Goal: Task Accomplishment & Management: Use online tool/utility

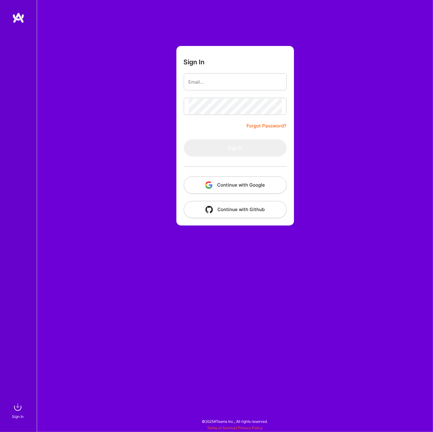
click at [210, 182] on img "button" at bounding box center [208, 184] width 7 height 7
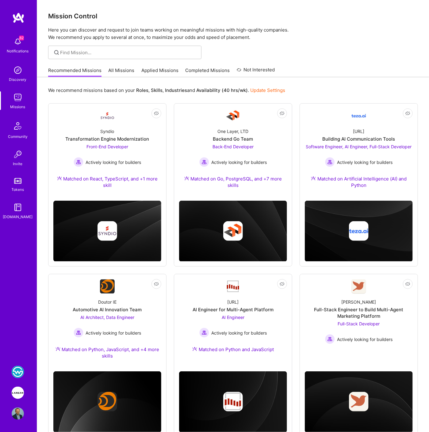
click at [21, 369] on img at bounding box center [18, 372] width 12 height 12
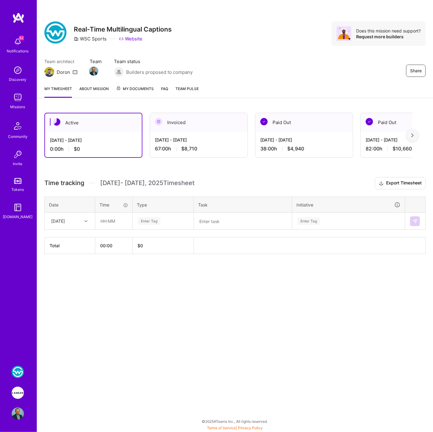
click at [176, 144] on div "Aug 16 - Aug 31, 2025 67:00 h $8,710" at bounding box center [198, 144] width 97 height 25
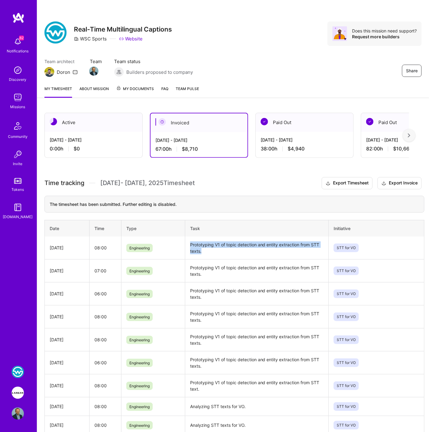
drag, startPoint x: 204, startPoint y: 252, endPoint x: 188, endPoint y: 242, distance: 19.2
click at [188, 242] on td "Prototyping V1 of topic detection and entity extraction from STT texts." at bounding box center [256, 247] width 143 height 23
copy td "Prototyping V1 of topic detection and entity extraction from STT texts."
click at [94, 144] on div "Sep 1 - Sep 15, 2025 0:00 h $0" at bounding box center [93, 144] width 97 height 25
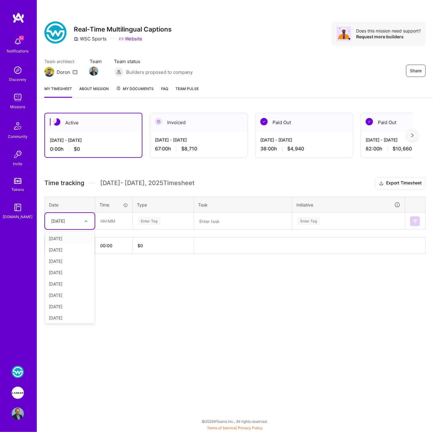
click at [81, 221] on div "Wed, Sep 10" at bounding box center [65, 221] width 34 height 10
click at [67, 237] on div "[DATE]" at bounding box center [70, 238] width 50 height 11
click at [115, 221] on input "text" at bounding box center [114, 221] width 36 height 16
type input "08:00"
click at [144, 218] on div "Enter Tag" at bounding box center [149, 220] width 23 height 9
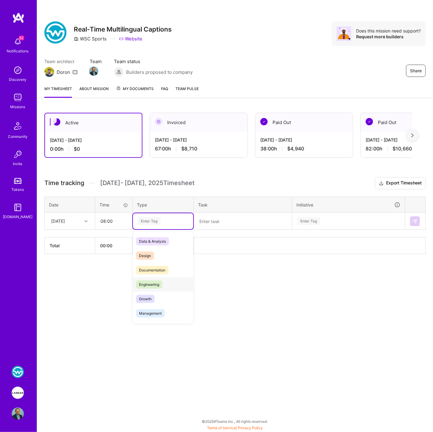
click at [158, 286] on span "Engineering" at bounding box center [149, 284] width 26 height 8
click at [223, 223] on textarea at bounding box center [243, 221] width 97 height 16
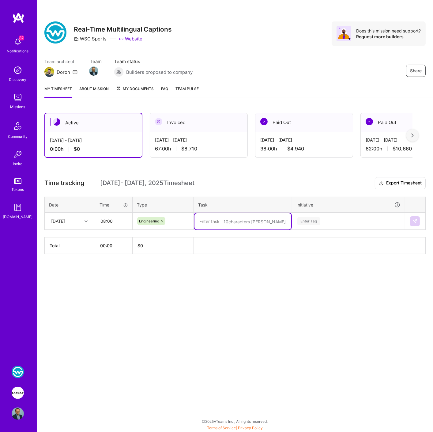
paste textarea "Prototyping V1 of topic detection and entity extraction from STT texts."
type textarea "Prototyping V1 of topic detection and entity extraction from STT texts."
click at [300, 223] on div "Enter Tag" at bounding box center [308, 220] width 23 height 9
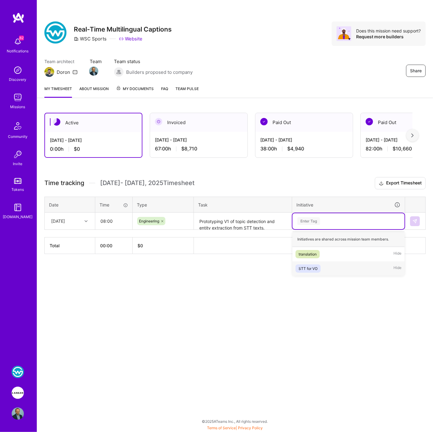
click at [305, 265] on div "STT for VO" at bounding box center [308, 268] width 19 height 6
click at [412, 220] on button at bounding box center [415, 221] width 10 height 10
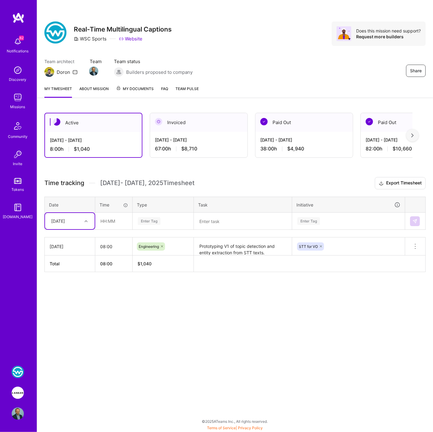
click at [83, 221] on div at bounding box center [86, 221] width 9 height 8
click at [55, 239] on div "[DATE]" at bounding box center [70, 238] width 50 height 11
click at [204, 222] on textarea at bounding box center [243, 221] width 97 height 16
paste textarea "Prototyping V1 of topic detection and entity extraction from STT texts."
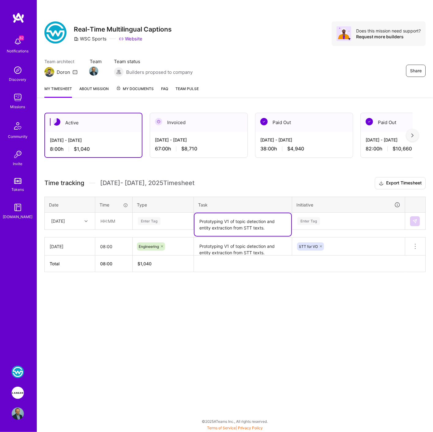
type textarea "Prototyping V1 of topic detection and entity extraction from STT texts."
click at [150, 223] on div "Enter Tag" at bounding box center [149, 220] width 23 height 9
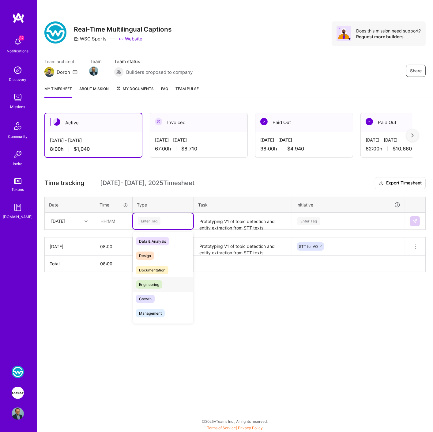
click at [146, 280] on span "Engineering" at bounding box center [149, 284] width 26 height 8
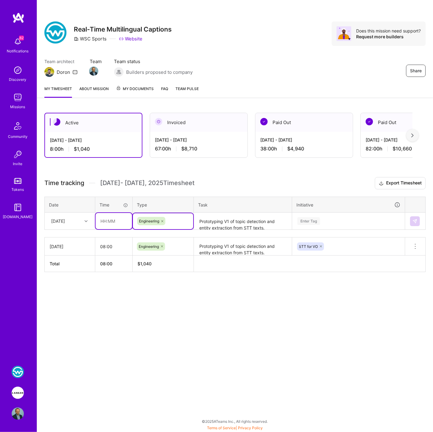
click at [106, 224] on input "text" at bounding box center [114, 221] width 36 height 16
type input "08:00"
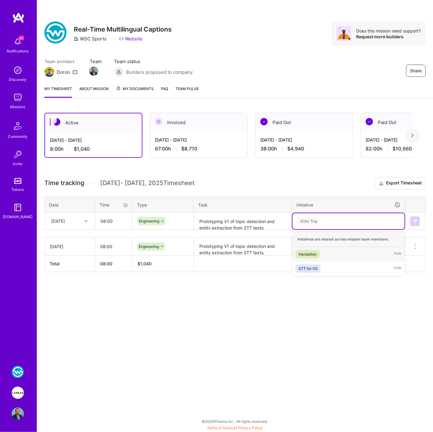
click at [304, 221] on div "Enter Tag" at bounding box center [308, 220] width 23 height 9
click at [312, 254] on div "translation" at bounding box center [308, 254] width 18 height 6
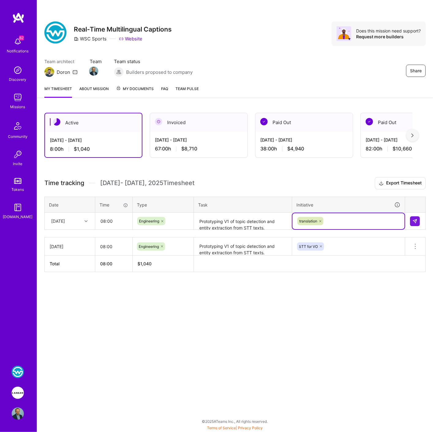
click at [320, 220] on icon at bounding box center [321, 221] width 2 height 2
click at [320, 218] on div "Enter Tag" at bounding box center [308, 220] width 23 height 9
click at [316, 265] on div "STT for VO" at bounding box center [308, 268] width 19 height 6
click at [414, 219] on img at bounding box center [415, 221] width 5 height 5
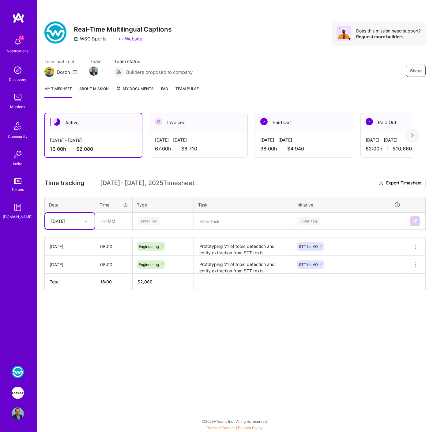
click at [177, 141] on div "[DATE] - [DATE]" at bounding box center [199, 140] width 88 height 6
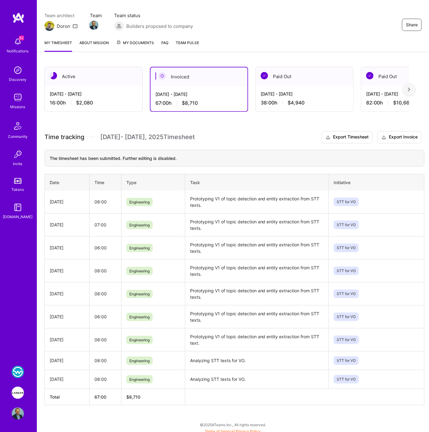
scroll to position [47, 0]
drag, startPoint x: 251, startPoint y: 375, endPoint x: 186, endPoint y: 378, distance: 64.7
click at [186, 378] on td "Analyzing STT texts for VO." at bounding box center [256, 378] width 143 height 19
copy td "Analyzing STT texts for VO."
click at [84, 90] on div "[DATE] - [DATE]" at bounding box center [94, 93] width 88 height 6
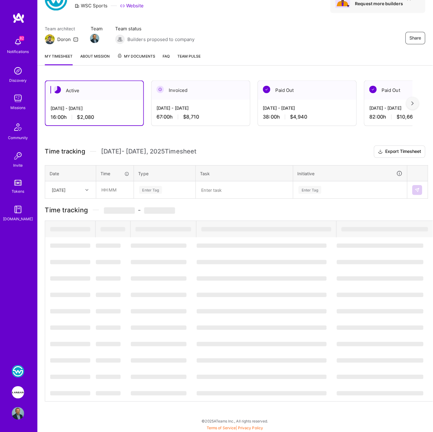
scroll to position [0, 0]
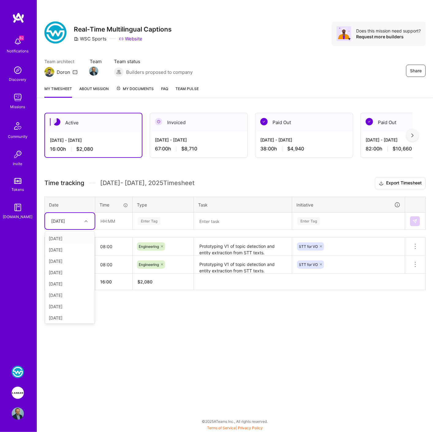
click at [65, 218] on div "Wed, Sep 10" at bounding box center [58, 221] width 14 height 6
click at [57, 262] on div "[DATE]" at bounding box center [70, 260] width 50 height 11
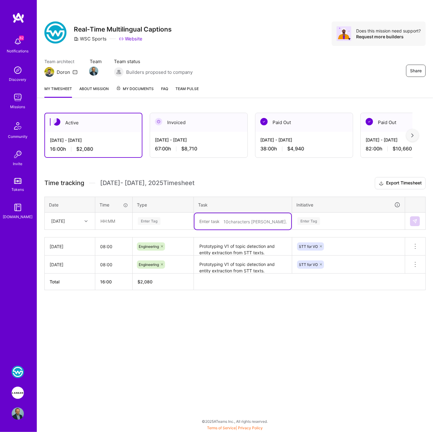
click at [224, 216] on textarea at bounding box center [243, 221] width 97 height 16
paste textarea "Analyzing STT texts for VO."
type textarea "Analyzing STT texts for VO."
click at [114, 220] on input "text" at bounding box center [114, 221] width 36 height 16
click at [106, 242] on input "08:00" at bounding box center [113, 246] width 37 height 16
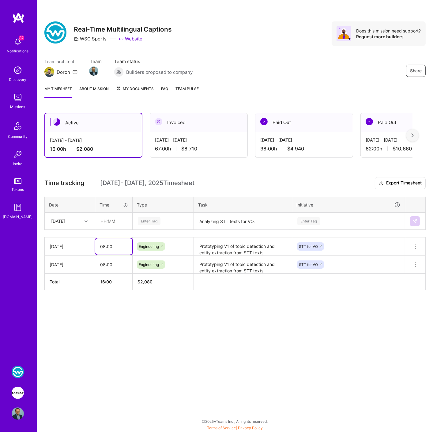
click at [102, 243] on input "08:00" at bounding box center [113, 246] width 37 height 16
drag, startPoint x: 272, startPoint y: 251, endPoint x: 191, endPoint y: 243, distance: 81.2
click at [191, 243] on tr "Tue, Sep 2 08:00 Engineering Prototyping V1 of topic detection and entity extra…" at bounding box center [235, 246] width 381 height 18
paste textarea "Analyzing STT texts for VO"
click at [301, 222] on div "Enter Tag" at bounding box center [308, 220] width 23 height 9
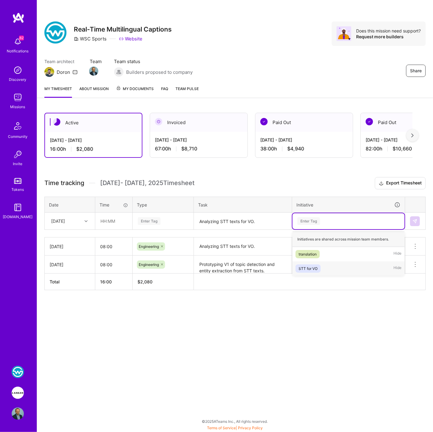
click at [305, 265] on div "STT for VO" at bounding box center [308, 268] width 19 height 6
click at [258, 220] on textarea "Analyzing STT texts for VO." at bounding box center [243, 221] width 97 height 16
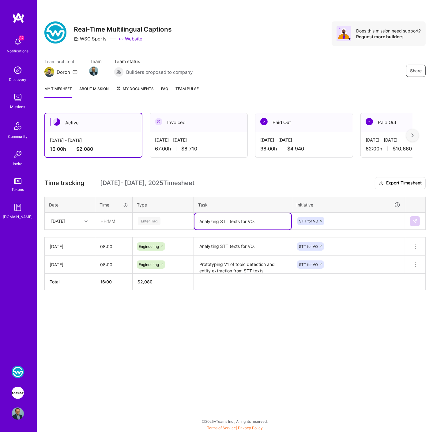
drag, startPoint x: 253, startPoint y: 220, endPoint x: 183, endPoint y: 219, distance: 70.8
click at [177, 218] on tr "Wed, Sep 3 Enter Tag Analyzing STT texts for VO. STT for VO" at bounding box center [235, 221] width 381 height 17
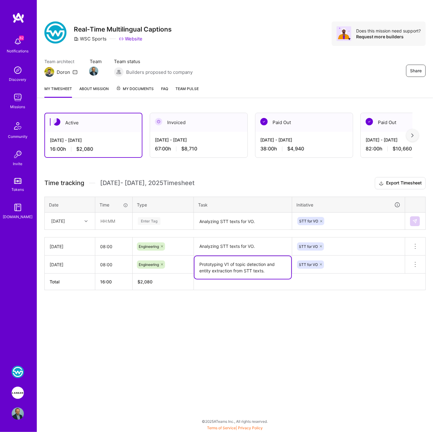
drag, startPoint x: 268, startPoint y: 267, endPoint x: 196, endPoint y: 263, distance: 71.9
click at [196, 263] on textarea "Prototyping V1 of topic detection and entity extraction from STT texts." at bounding box center [243, 267] width 97 height 23
click at [221, 243] on textarea "Analyzing STT texts for VO." at bounding box center [243, 246] width 97 height 17
paste textarea "Prototyping V1 of topic detection and entity extraction from STT texts"
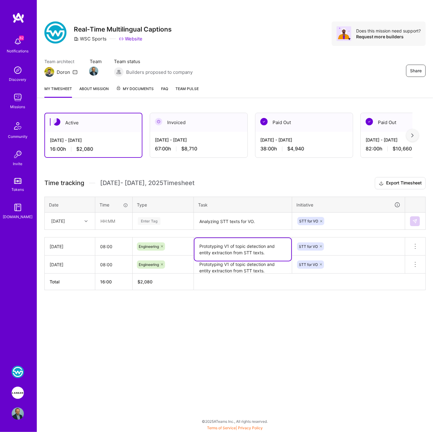
type textarea "Prototyping V1 of topic detection and entity extraction from STT texts."
click at [236, 219] on textarea "Analyzing STT texts for VO." at bounding box center [243, 221] width 97 height 16
paste textarea "Prototyping V1 of topic detection and entity extraction from STT texts"
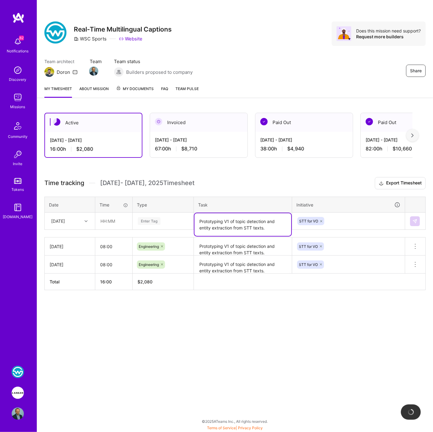
type textarea "Prototyping V1 of topic detection and entity extraction from STT texts."
click at [154, 222] on div "Enter Tag" at bounding box center [149, 220] width 23 height 9
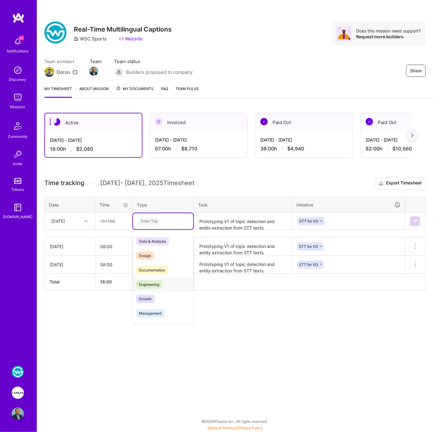
click at [152, 280] on span "Engineering" at bounding box center [149, 284] width 26 height 8
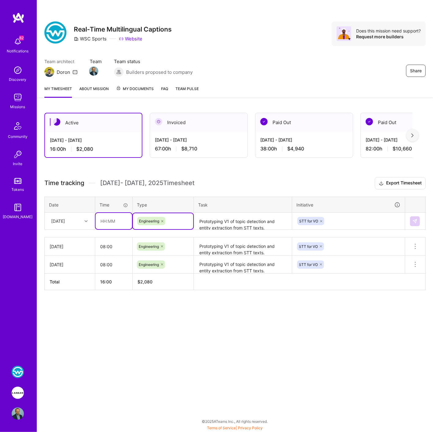
click at [109, 221] on input "text" at bounding box center [114, 221] width 36 height 16
drag, startPoint x: 105, startPoint y: 220, endPoint x: 97, endPoint y: 219, distance: 8.3
click at [97, 219] on input "8" at bounding box center [114, 221] width 36 height 16
type input "04:00"
click at [414, 220] on img at bounding box center [415, 221] width 5 height 5
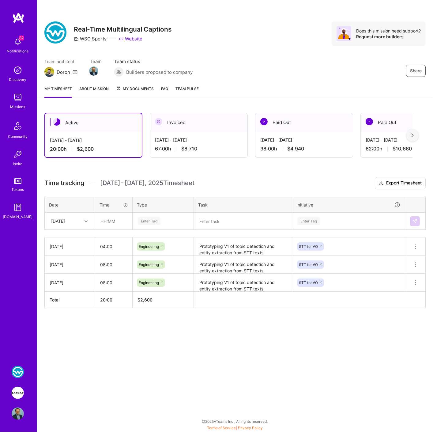
click at [64, 218] on div "[DATE]" at bounding box center [58, 221] width 14 height 6
click at [65, 221] on div "[DATE]" at bounding box center [58, 221] width 14 height 6
click at [66, 225] on div "[DATE]" at bounding box center [70, 221] width 50 height 16
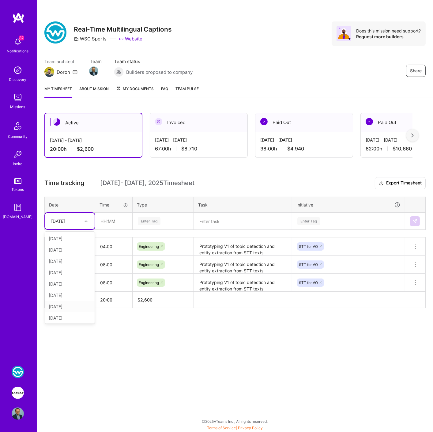
scroll to position [12, 0]
click at [63, 249] on div "[DATE]" at bounding box center [70, 248] width 50 height 11
click at [63, 249] on td "[DATE]" at bounding box center [70, 246] width 51 height 18
click at [107, 221] on input "text" at bounding box center [114, 221] width 36 height 16
type input "12:00"
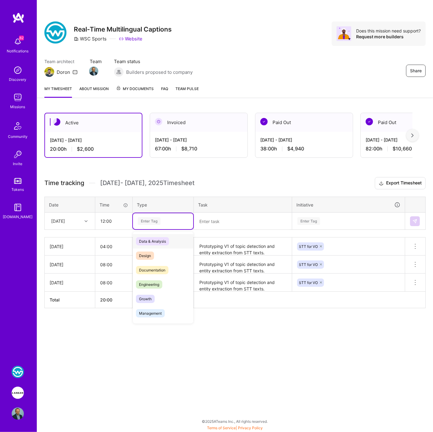
click at [152, 221] on div "Enter Tag" at bounding box center [149, 220] width 23 height 9
click at [154, 283] on span "Engineering" at bounding box center [149, 284] width 26 height 8
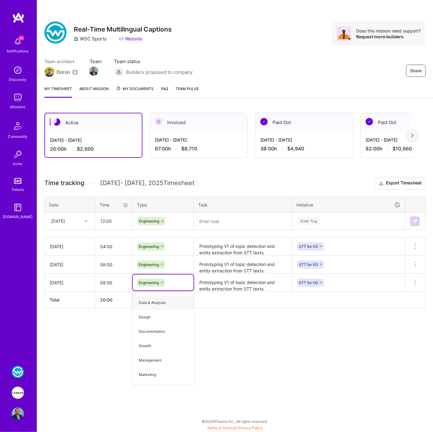
click at [260, 184] on h3 "Time tracking Sep 1 - Sep 15 , 2025 Timesheet Export Timesheet" at bounding box center [234, 183] width 381 height 12
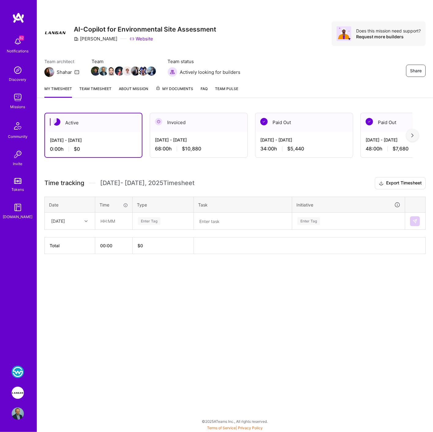
click at [172, 139] on div "[DATE] - [DATE]" at bounding box center [199, 140] width 88 height 6
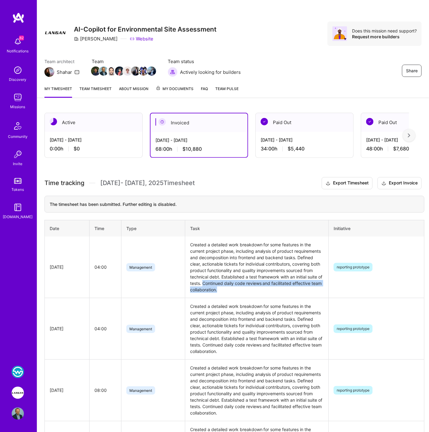
drag, startPoint x: 229, startPoint y: 287, endPoint x: 207, endPoint y: 282, distance: 22.8
click at [207, 282] on td "Created a detailed work breakdown for some features in the current project phas…" at bounding box center [256, 267] width 143 height 62
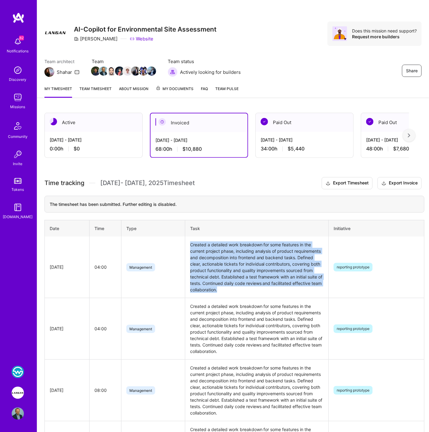
drag, startPoint x: 190, startPoint y: 243, endPoint x: 231, endPoint y: 288, distance: 61.2
click at [231, 288] on td "Created a detailed work breakdown for some features in the current project phas…" at bounding box center [256, 267] width 143 height 62
copy td "Created a detailed work breakdown for some features in the current project phas…"
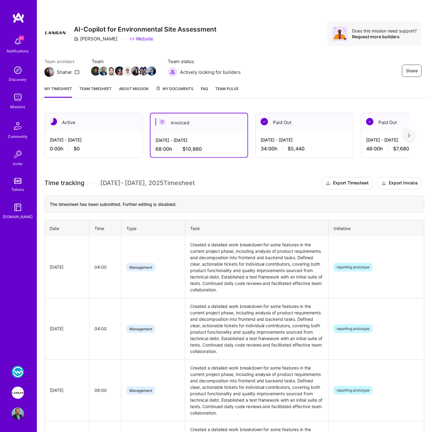
click at [113, 135] on div "Sep 1 - Sep 15, 2025 0:00 h $0" at bounding box center [93, 144] width 97 height 25
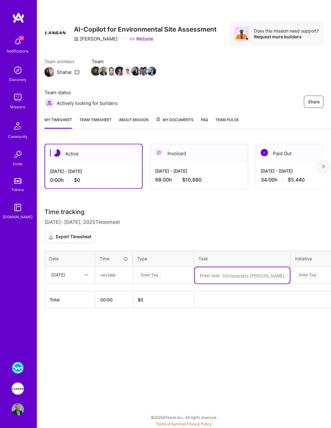
click at [216, 271] on textarea at bounding box center [242, 275] width 95 height 16
paste textarea "Performed work breakdown for selected features in the current project phase, in…"
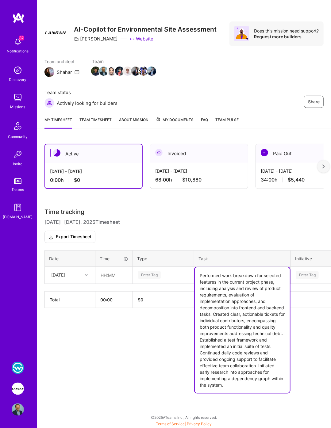
type textarea "Performed work breakdown for selected features in the current project phase, in…"
click at [78, 275] on div "Wed, Sep 10" at bounding box center [65, 275] width 34 height 10
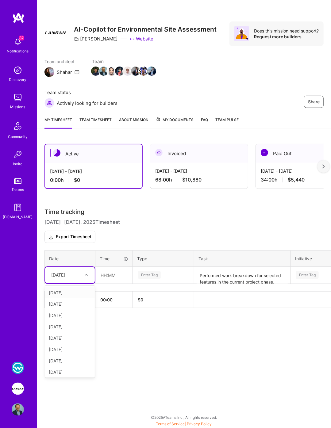
click at [71, 288] on div "[DATE]" at bounding box center [70, 292] width 50 height 11
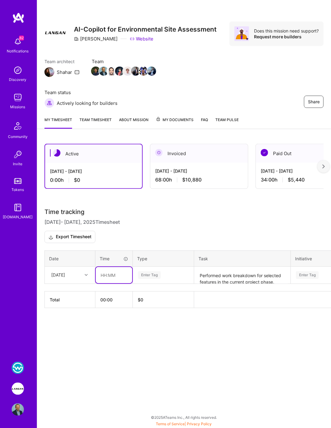
click at [105, 273] on input "text" at bounding box center [114, 275] width 36 height 16
type input "04:00"
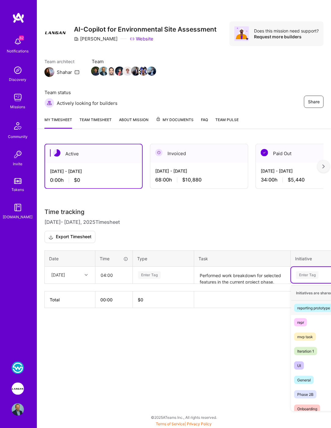
click at [304, 274] on div "Enter Tag" at bounding box center [307, 274] width 23 height 9
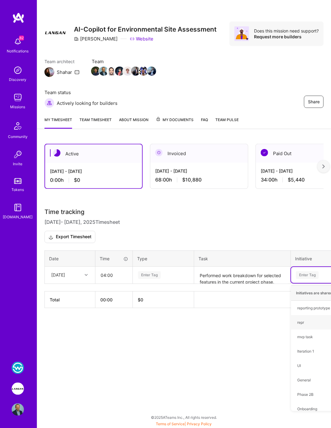
click at [89, 120] on link "Team timesheet" at bounding box center [95, 122] width 32 height 12
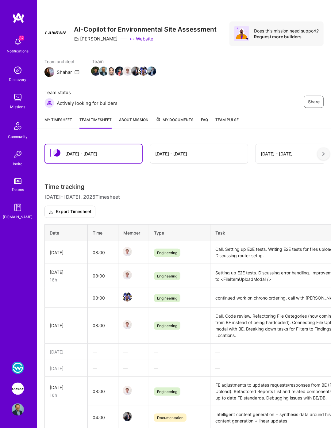
click at [57, 121] on link "My timesheet" at bounding box center [58, 122] width 28 height 12
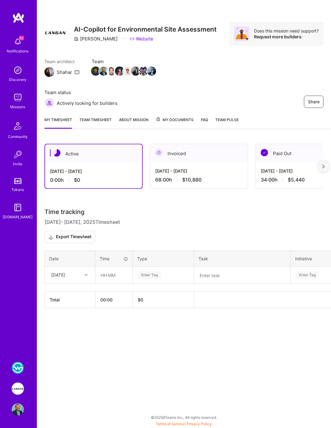
click at [225, 274] on textarea at bounding box center [242, 275] width 95 height 16
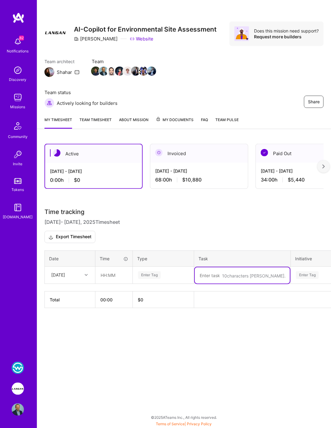
paste textarea "Performed work breakdown for selected features in the current project phase, in…"
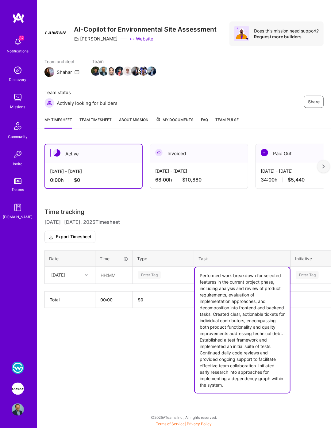
type textarea "Performed work breakdown for selected features in the current project phase, in…"
click at [312, 275] on div "Enter Tag" at bounding box center [307, 274] width 23 height 9
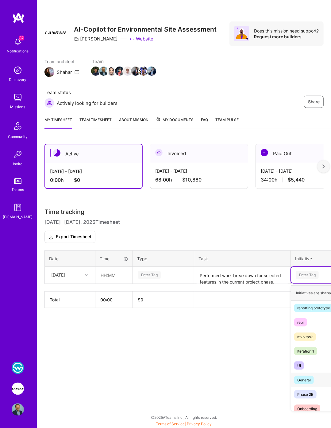
click at [303, 376] on div "General" at bounding box center [303, 379] width 13 height 6
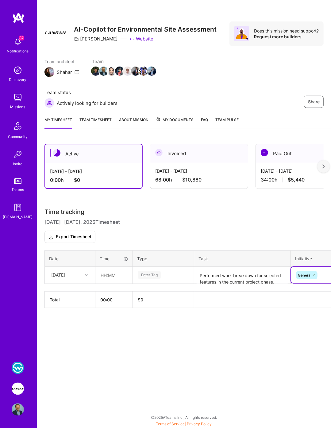
click at [151, 271] on div "Enter Tag" at bounding box center [149, 274] width 23 height 9
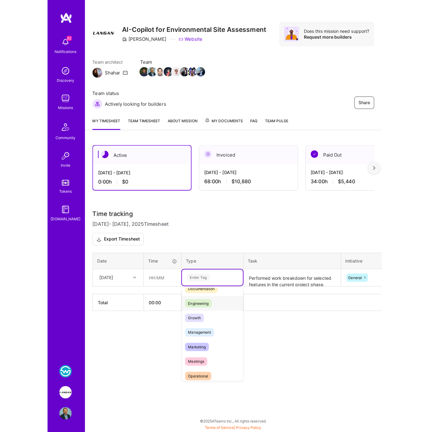
scroll to position [44, 0]
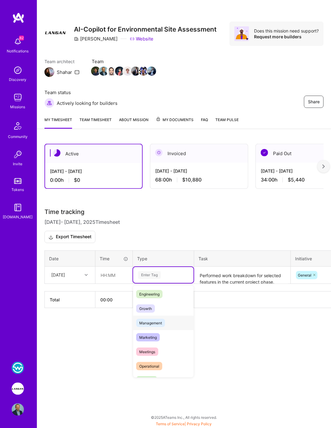
click at [145, 323] on span "Management" at bounding box center [150, 323] width 29 height 8
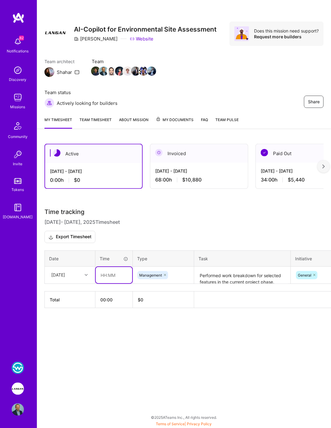
click at [106, 273] on input "text" at bounding box center [114, 275] width 36 height 16
type input "04:00"
click at [136, 327] on div "Active Sep 1 - Sep 15, 2025 0:00 h $0 Invoiced Aug 16 - Aug 31, 2025 68:00 h $1…" at bounding box center [183, 237] width 293 height 202
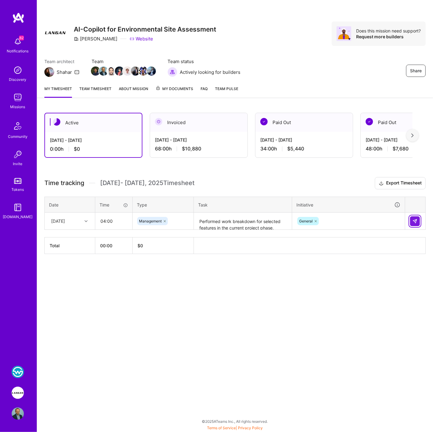
click at [414, 219] on img at bounding box center [415, 221] width 5 height 5
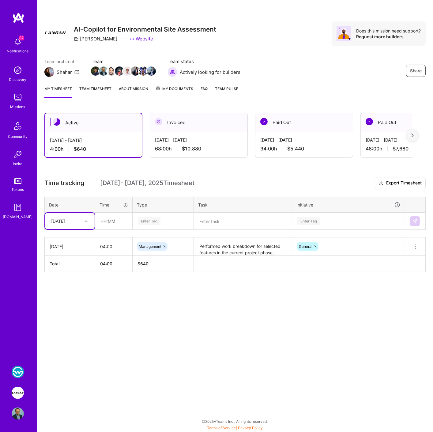
click at [206, 219] on textarea at bounding box center [243, 221] width 97 height 16
paste textarea "Performed work breakdown for selected features in the current project phase, in…"
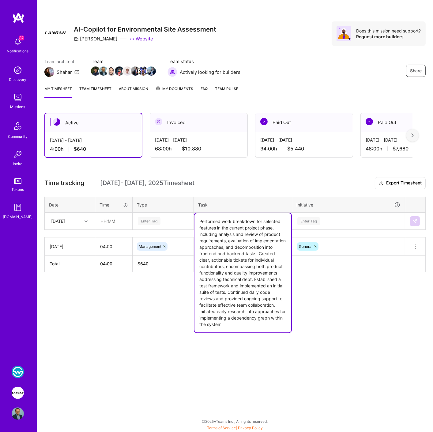
type textarea "Performed work breakdown for selected features in the current project phase, in…"
click at [148, 221] on div "Enter Tag" at bounding box center [149, 220] width 23 height 9
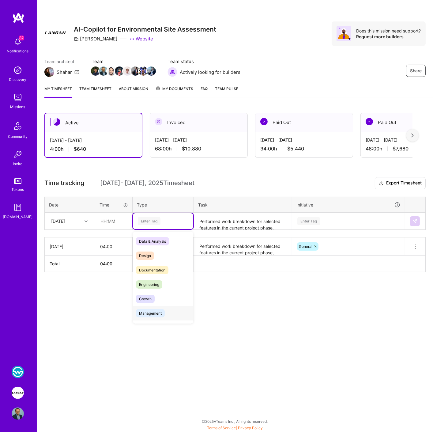
click at [156, 310] on span "Management" at bounding box center [150, 313] width 29 height 8
click at [302, 222] on div "Enter Tag" at bounding box center [308, 220] width 23 height 9
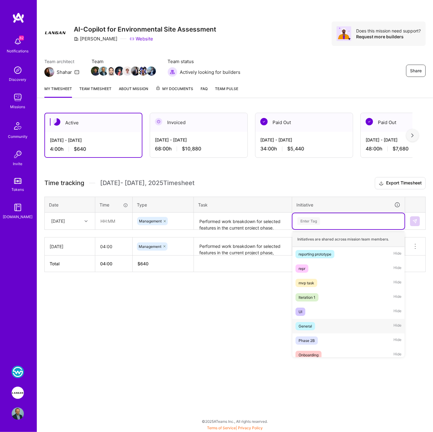
click at [305, 323] on div "General" at bounding box center [305, 326] width 13 height 6
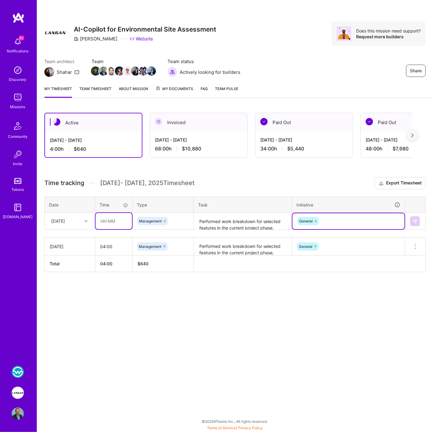
click at [105, 220] on input "text" at bounding box center [114, 221] width 36 height 16
type input "04:00"
click at [413, 219] on img at bounding box center [415, 221] width 5 height 5
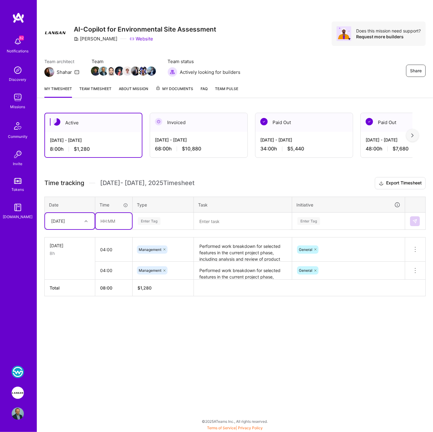
click at [103, 218] on input "text" at bounding box center [114, 221] width 36 height 16
click at [57, 222] on div "Wed, Sep 10" at bounding box center [58, 221] width 14 height 6
click at [67, 240] on div "[DATE]" at bounding box center [70, 238] width 50 height 11
click at [108, 219] on input "text" at bounding box center [114, 221] width 36 height 16
type input "04:00"
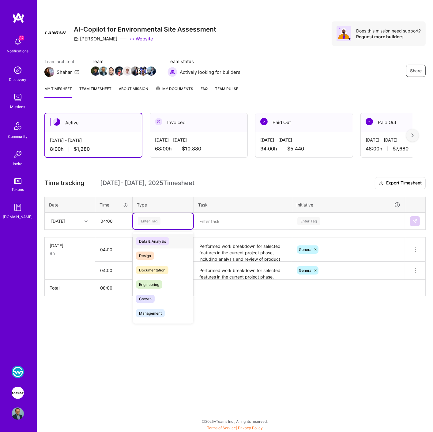
click at [154, 220] on div "Enter Tag" at bounding box center [149, 220] width 23 height 9
click at [147, 309] on span "Management" at bounding box center [150, 313] width 29 height 8
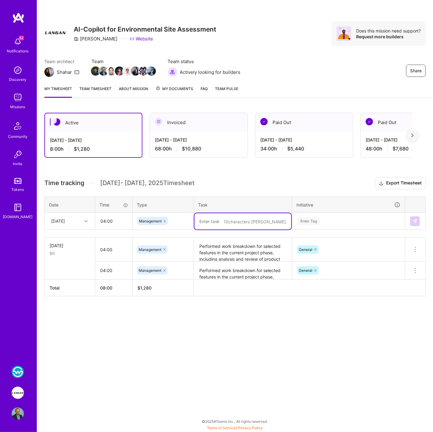
click at [203, 221] on textarea at bounding box center [243, 221] width 97 height 16
paste textarea "Performed work breakdown for selected features in the current project phase, in…"
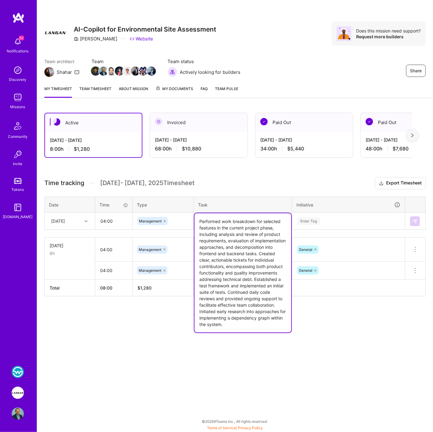
type textarea "Performed work breakdown for selected features in the current project phase, in…"
click at [308, 222] on div "Enter Tag" at bounding box center [308, 220] width 23 height 9
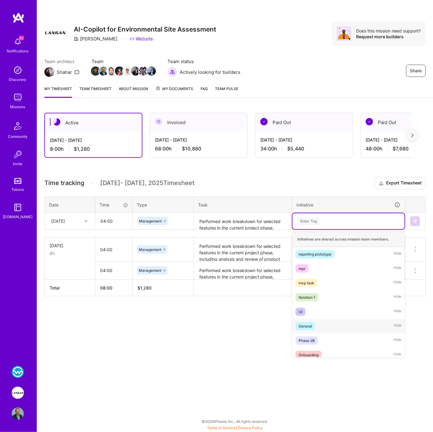
click at [308, 323] on div "General" at bounding box center [305, 326] width 13 height 6
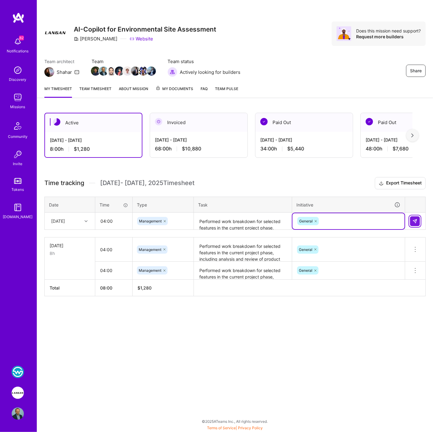
click at [418, 220] on button at bounding box center [415, 221] width 10 height 10
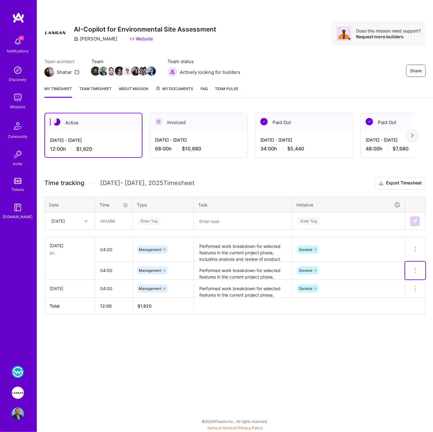
click at [416, 270] on icon at bounding box center [415, 270] width 7 height 7
click at [404, 280] on button "Delete row" at bounding box center [400, 281] width 32 height 15
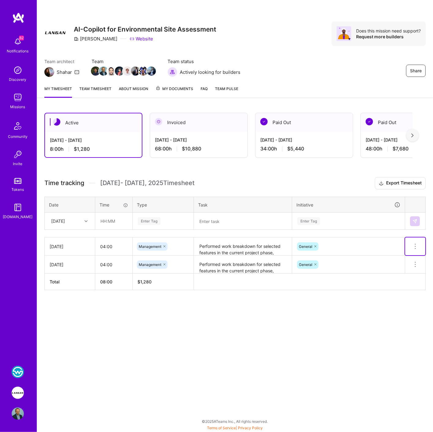
click at [415, 244] on icon at bounding box center [415, 246] width 7 height 7
click at [401, 253] on button "Delete row" at bounding box center [400, 256] width 32 height 15
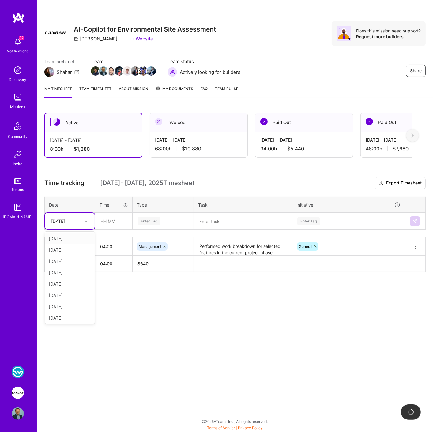
click at [62, 220] on div "[DATE]" at bounding box center [58, 221] width 14 height 6
click at [61, 239] on div "[DATE]" at bounding box center [70, 238] width 50 height 11
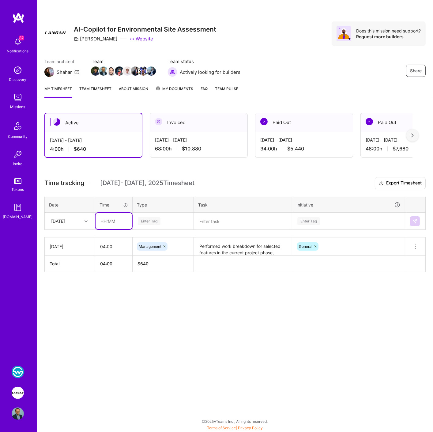
click at [97, 220] on input "text" at bounding box center [114, 221] width 36 height 16
type input "04:00"
click at [148, 220] on div "Enter Tag" at bounding box center [149, 220] width 23 height 9
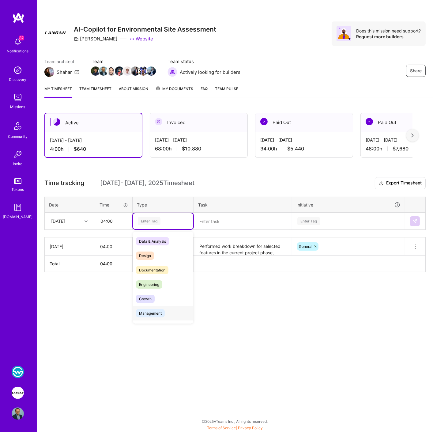
click at [159, 312] on span "Management" at bounding box center [150, 313] width 29 height 8
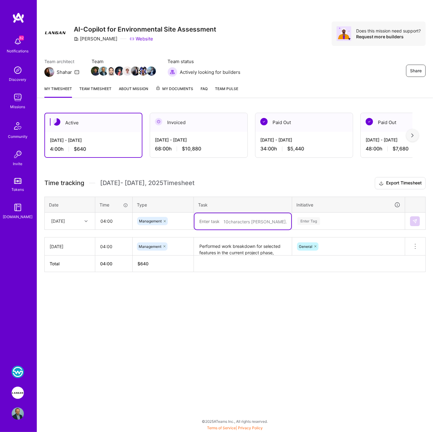
click at [206, 218] on textarea at bounding box center [243, 221] width 97 height 16
paste textarea "Performed work breakdown for selected features in the current project phase, in…"
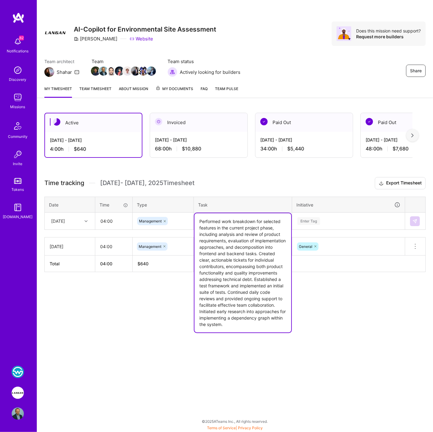
type textarea "Performed work breakdown for selected features in the current project phase, in…"
click at [324, 219] on div "Enter Tag" at bounding box center [349, 221] width 104 height 8
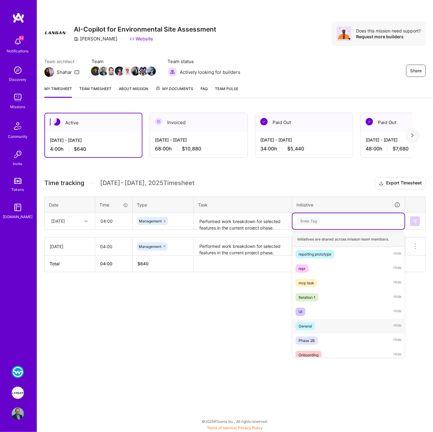
click at [310, 323] on div "General" at bounding box center [305, 326] width 13 height 6
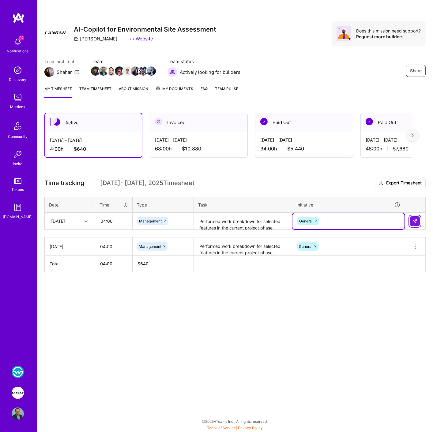
click at [416, 219] on img at bounding box center [415, 221] width 5 height 5
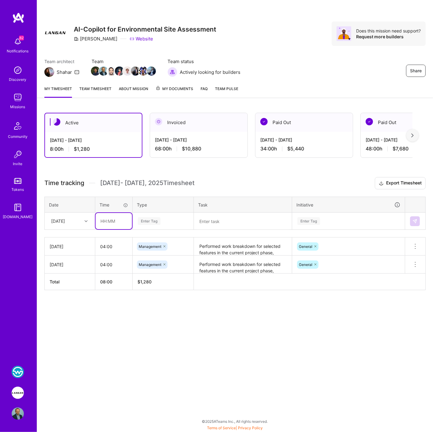
click at [109, 220] on input "text" at bounding box center [114, 221] width 36 height 16
type input "04:00"
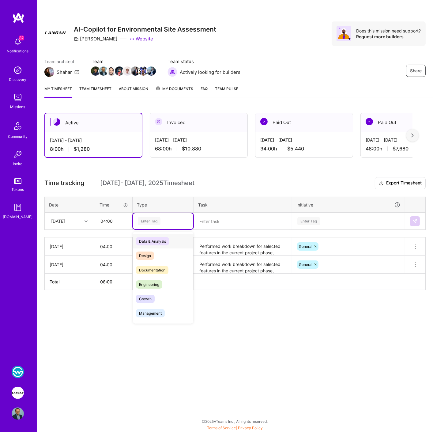
click at [143, 218] on div "Enter Tag" at bounding box center [149, 220] width 23 height 9
click at [150, 313] on span "Management" at bounding box center [150, 313] width 29 height 8
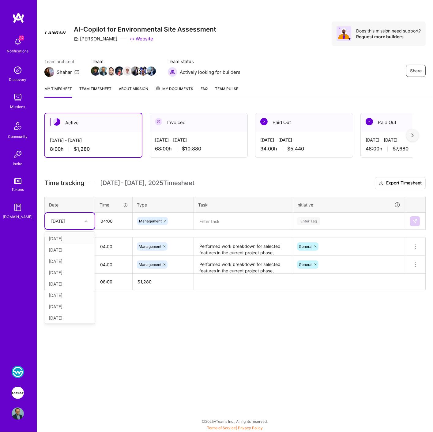
click at [63, 220] on div "[DATE]" at bounding box center [58, 221] width 14 height 6
click at [62, 248] on div "[DATE]" at bounding box center [70, 249] width 50 height 11
click at [62, 248] on td "[DATE]" at bounding box center [70, 246] width 51 height 18
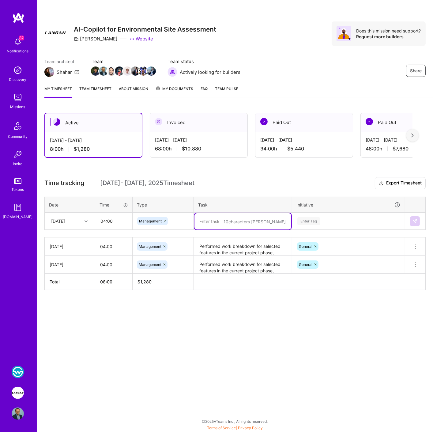
click at [218, 220] on textarea at bounding box center [243, 221] width 97 height 16
paste textarea "Performed work breakdown for selected features in the current project phase, in…"
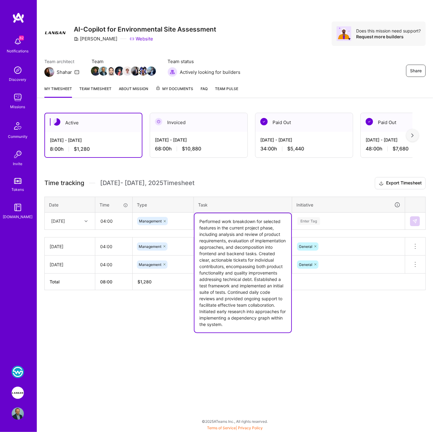
type textarea "Performed work breakdown for selected features in the current project phase, in…"
click at [307, 221] on div "Enter Tag" at bounding box center [308, 220] width 23 height 9
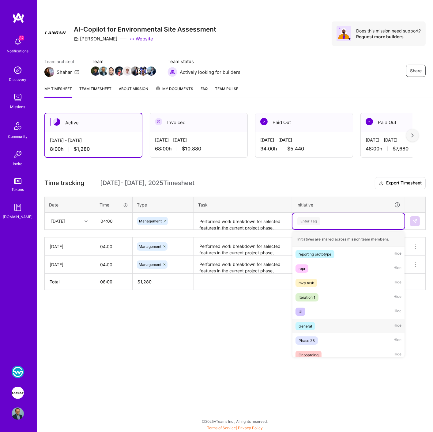
click at [304, 323] on div "General" at bounding box center [305, 326] width 13 height 6
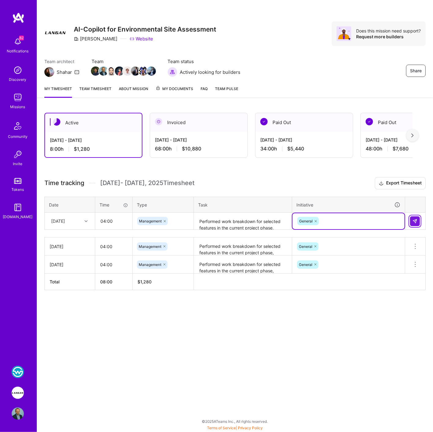
click at [415, 223] on button at bounding box center [415, 221] width 10 height 10
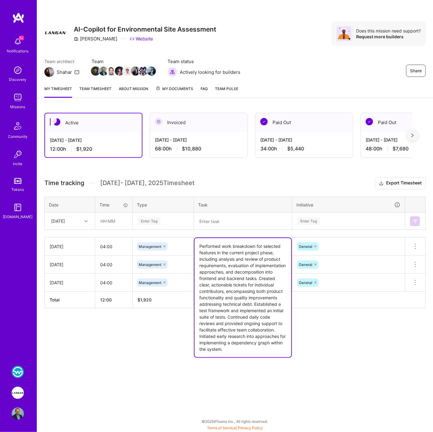
click at [254, 248] on textarea "Performed work breakdown for selected features in the current project phase, in…" at bounding box center [243, 297] width 97 height 119
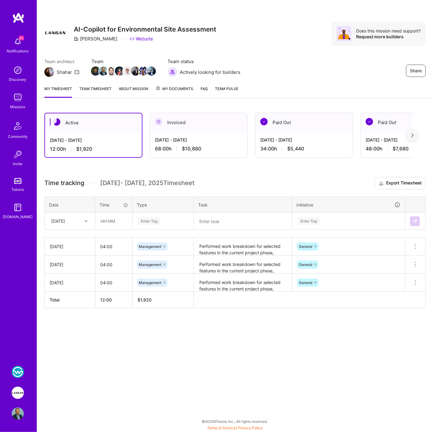
click at [228, 183] on h3 "Time tracking Sep 1 - Sep 15 , 2025 Timesheet Export Timesheet" at bounding box center [234, 183] width 381 height 12
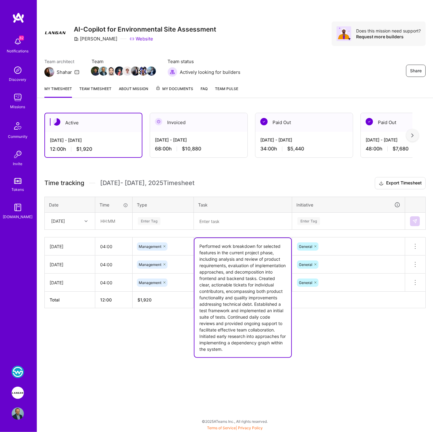
click at [216, 248] on textarea "Performed work breakdown for selected features in the current project phase, in…" at bounding box center [243, 297] width 97 height 119
drag, startPoint x: 281, startPoint y: 350, endPoint x: 198, endPoint y: 245, distance: 133.9
click at [198, 245] on textarea "Performed work breakdown for selected features in the current project phase, in…" at bounding box center [243, 297] width 97 height 119
click at [65, 219] on div "[DATE]" at bounding box center [58, 221] width 14 height 6
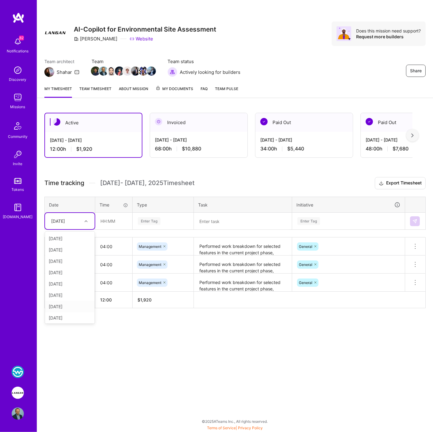
click at [64, 305] on div "Mon, Sep 8" at bounding box center [70, 306] width 50 height 11
click at [112, 220] on input "text" at bounding box center [114, 221] width 36 height 16
type input "04:00"
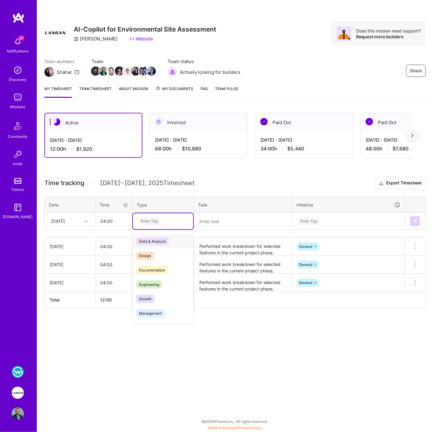
click at [146, 218] on div "Enter Tag" at bounding box center [149, 220] width 23 height 9
click at [151, 310] on span "Management" at bounding box center [150, 313] width 29 height 8
click at [218, 219] on textarea at bounding box center [243, 221] width 97 height 16
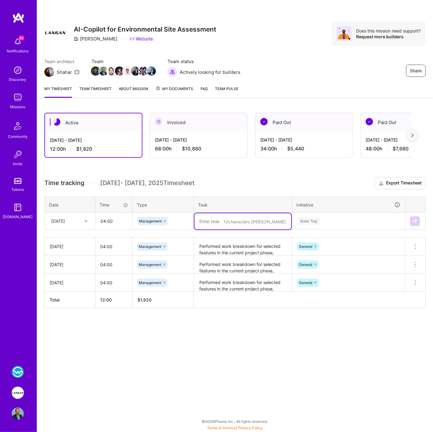
paste textarea "Conducted analysis and review of product requirements. Continued daily code rev…"
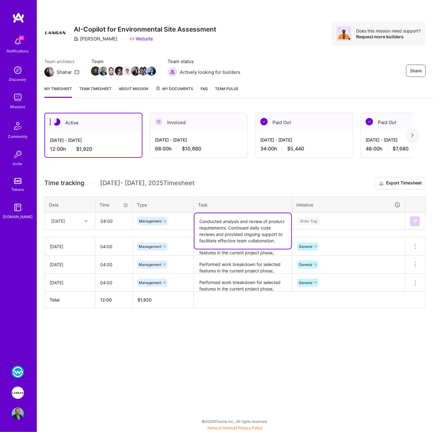
type textarea "Conducted analysis and review of product requirements. Continued daily code rev…"
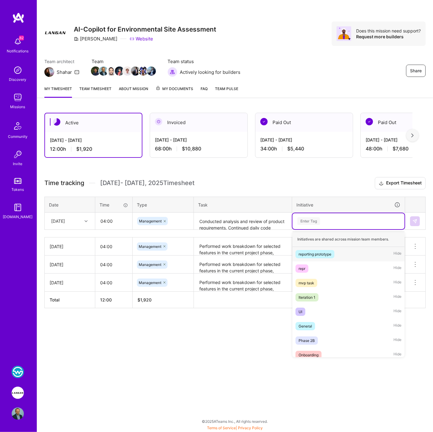
click at [310, 220] on div "Enter Tag" at bounding box center [308, 220] width 23 height 9
click at [305, 324] on div "General" at bounding box center [305, 326] width 13 height 6
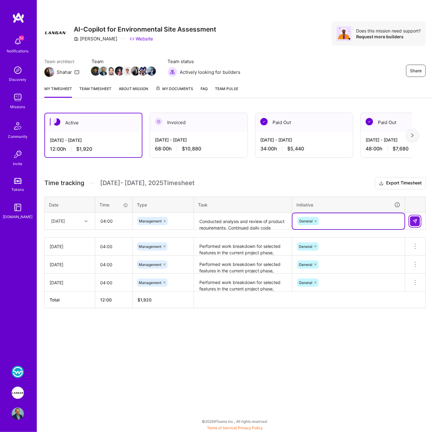
click at [417, 222] on button at bounding box center [415, 221] width 10 height 10
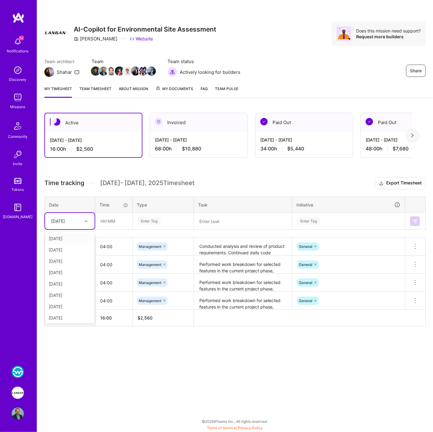
click at [65, 220] on div "Mon, Sep 8" at bounding box center [58, 221] width 14 height 6
click at [64, 250] on div "[DATE]" at bounding box center [70, 249] width 50 height 11
click at [106, 220] on input "text" at bounding box center [114, 221] width 36 height 16
type input "04:00"
click at [146, 216] on div "Enter Tag" at bounding box center [149, 220] width 23 height 9
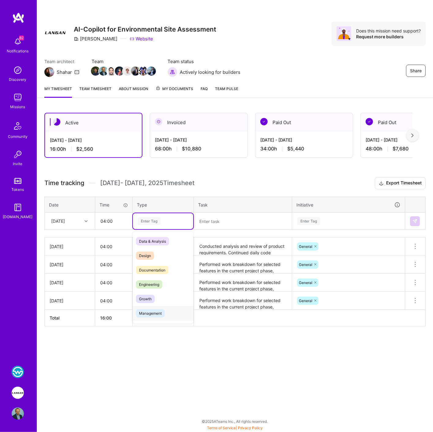
click at [153, 310] on span "Management" at bounding box center [150, 313] width 29 height 8
click at [209, 216] on textarea at bounding box center [243, 221] width 97 height 16
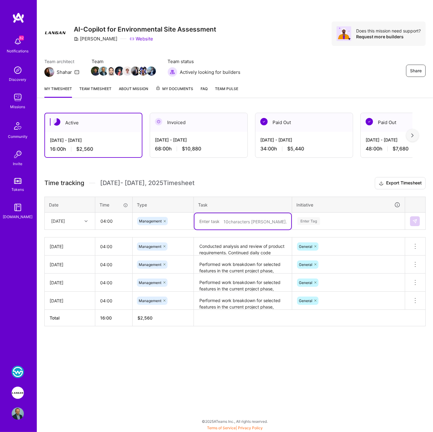
paste textarea "Conducted analysis and review of product requirements. Continued daily code rev…"
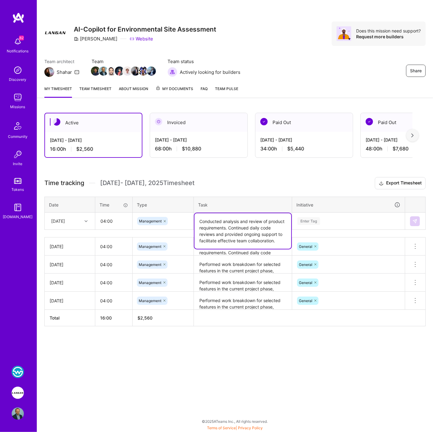
type textarea "Conducted analysis and review of product requirements. Continued daily code rev…"
click at [307, 218] on div "Enter Tag" at bounding box center [308, 220] width 23 height 9
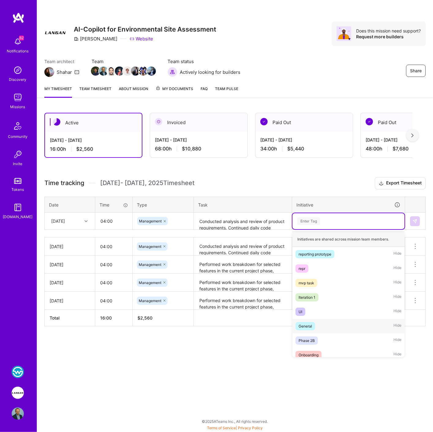
click at [313, 322] on span "General" at bounding box center [306, 326] width 20 height 8
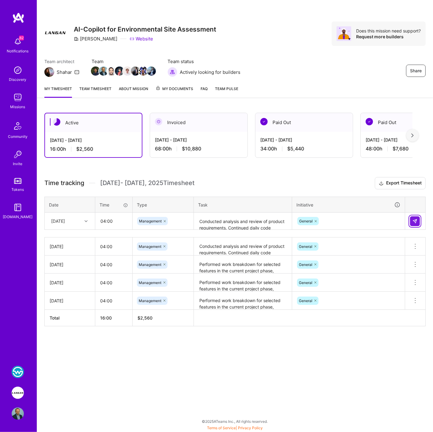
click at [416, 219] on img at bounding box center [415, 221] width 5 height 5
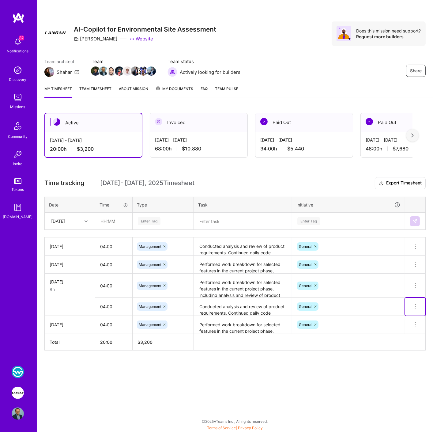
click at [414, 305] on icon at bounding box center [415, 306] width 7 height 7
click at [417, 306] on icon at bounding box center [415, 306] width 7 height 7
click at [400, 314] on button "Delete row" at bounding box center [400, 317] width 32 height 15
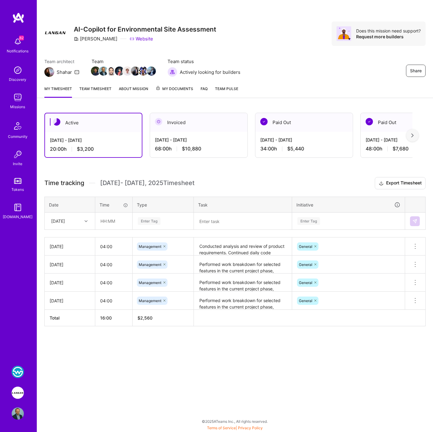
click at [77, 220] on div "[DATE]" at bounding box center [65, 221] width 34 height 10
click at [65, 222] on div "[DATE]" at bounding box center [58, 221] width 14 height 6
click at [71, 306] on div "Mon, Sep 8" at bounding box center [70, 306] width 50 height 11
click at [107, 222] on input "text" at bounding box center [114, 221] width 36 height 16
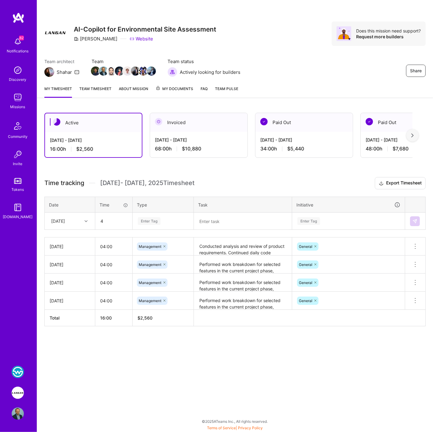
type input "04:00"
click at [146, 221] on div "Enter Tag" at bounding box center [149, 220] width 23 height 9
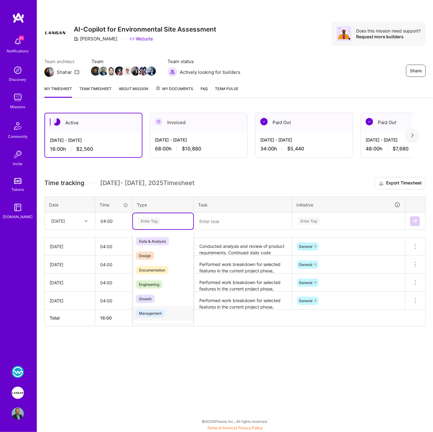
click at [151, 306] on div "Management" at bounding box center [163, 313] width 60 height 14
click at [208, 222] on textarea at bounding box center [243, 221] width 97 height 16
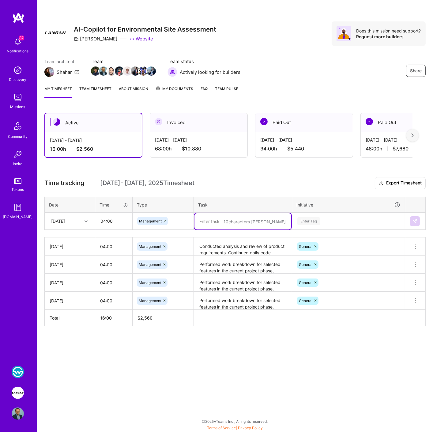
paste textarea "Conducted analysis and review of product requirements. Continued daily code rev…"
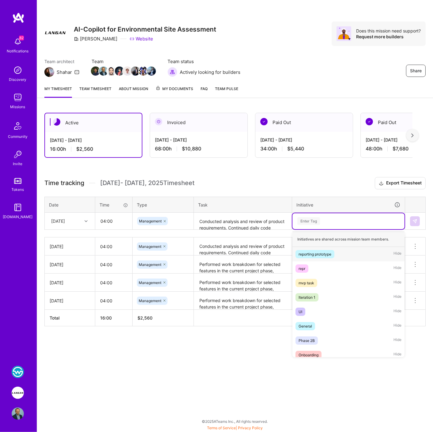
click at [302, 221] on div "Enter Tag" at bounding box center [308, 220] width 23 height 9
click at [316, 324] on div "General Hide" at bounding box center [349, 326] width 112 height 14
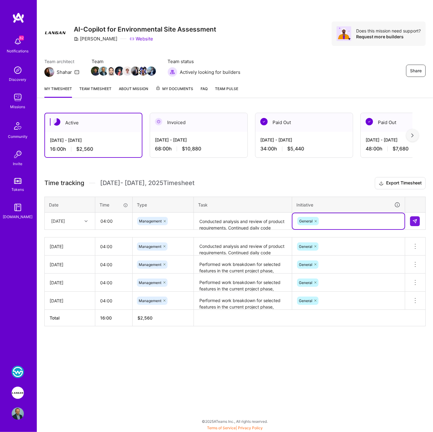
click at [202, 221] on textarea "Conducted analysis and review of product requirements. Continued daily code rev…" at bounding box center [243, 221] width 97 height 16
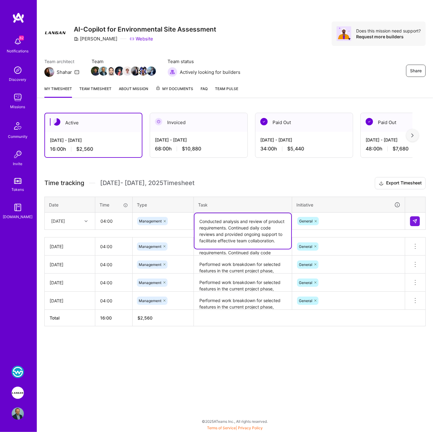
click at [202, 221] on textarea "Conducted analysis and review of product requirements. Continued daily code rev…" at bounding box center [243, 231] width 97 height 36
click at [244, 224] on textarea "Analysis and review of product requirements. Continued daily code reviews and p…" at bounding box center [243, 231] width 97 height 36
type textarea "Analysis and review of product requirements. Caily code reviews and provided on…"
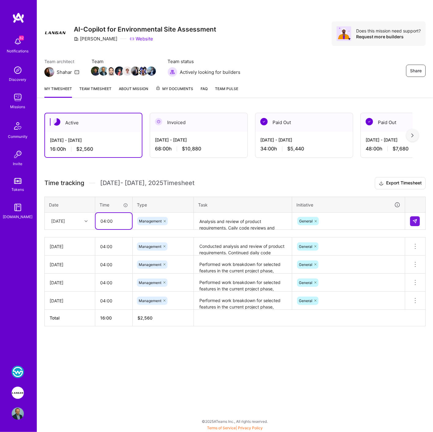
click at [103, 218] on input "04:00" at bounding box center [114, 221] width 36 height 16
click at [84, 223] on div at bounding box center [86, 221] width 9 height 8
click at [70, 250] on div "[DATE]" at bounding box center [70, 249] width 50 height 11
click at [103, 220] on input "04:00" at bounding box center [114, 221] width 36 height 16
click at [106, 220] on input "04:00" at bounding box center [114, 221] width 36 height 16
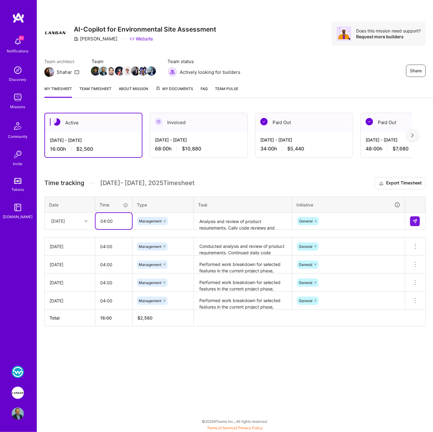
click at [106, 220] on input "04:00" at bounding box center [114, 221] width 36 height 16
click at [104, 220] on input "04:00" at bounding box center [114, 221] width 36 height 16
type input "08:00"
click at [255, 217] on textarea "Analysis and review of product requirements. Caily code reviews and provided on…" at bounding box center [243, 221] width 97 height 16
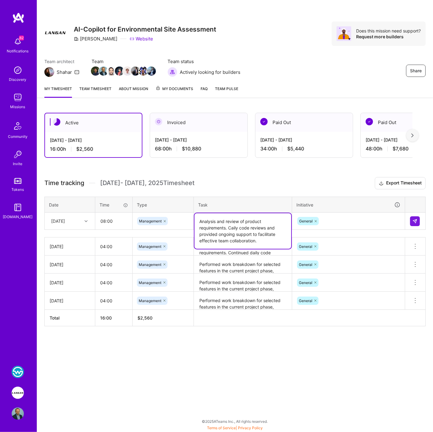
click at [228, 225] on textarea "Analysis and review of product requirements. Caily code reviews and provided on…" at bounding box center [243, 231] width 97 height 36
click at [230, 226] on textarea "Analysis and review of product requirements. Caily code reviews and provided on…" at bounding box center [243, 231] width 97 height 36
type textarea "Analysis and review of product requirements. Daily code reviews and provided on…"
click at [414, 217] on button at bounding box center [415, 221] width 10 height 10
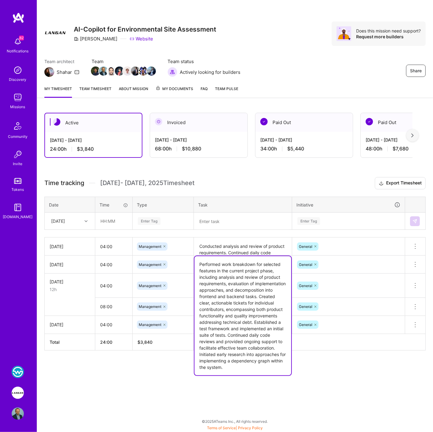
click at [214, 263] on textarea "Performed work breakdown for selected features in the current project phase, in…" at bounding box center [243, 315] width 97 height 119
click at [83, 219] on div at bounding box center [86, 221] width 9 height 8
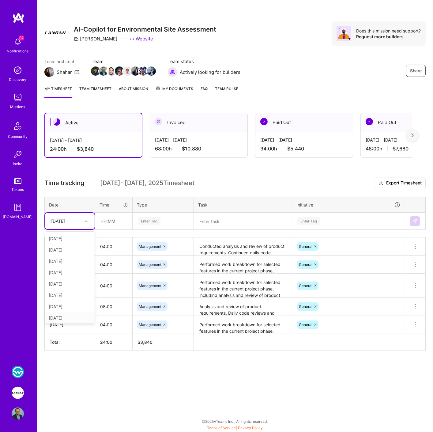
click at [57, 319] on div "Tue, Sep 9" at bounding box center [70, 317] width 50 height 11
click at [112, 222] on input "text" at bounding box center [114, 221] width 36 height 16
type input "08:00"
click at [148, 217] on div "Enter Tag" at bounding box center [149, 220] width 23 height 9
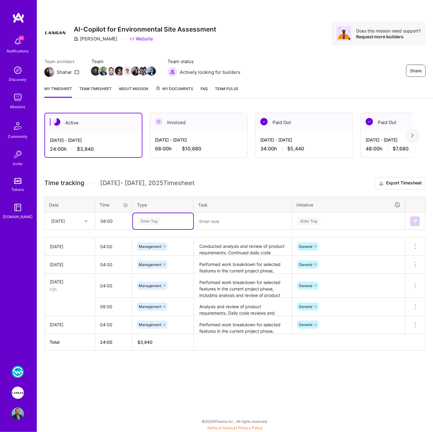
click at [150, 217] on div "Enter Tag" at bounding box center [149, 220] width 23 height 9
click at [144, 313] on span "Management" at bounding box center [150, 313] width 29 height 8
click at [218, 222] on textarea at bounding box center [243, 221] width 97 height 16
paste textarea "Analysis and review of product requirements. Daily code reviews and provided on…"
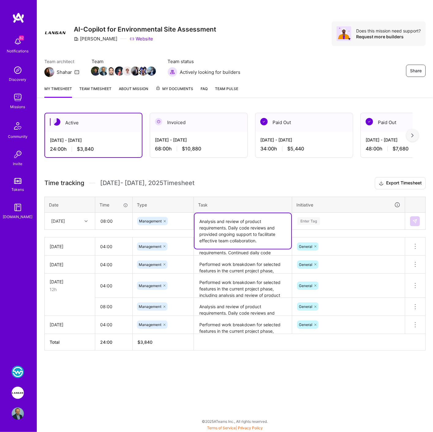
type textarea "Analysis and review of product requirements. Daily code reviews and provided on…"
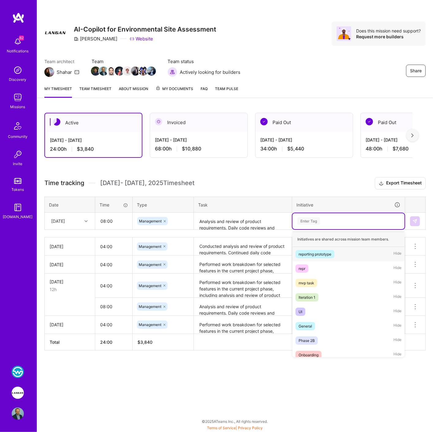
click at [316, 218] on div "Enter Tag" at bounding box center [308, 220] width 23 height 9
click at [310, 323] on div "General" at bounding box center [305, 326] width 13 height 6
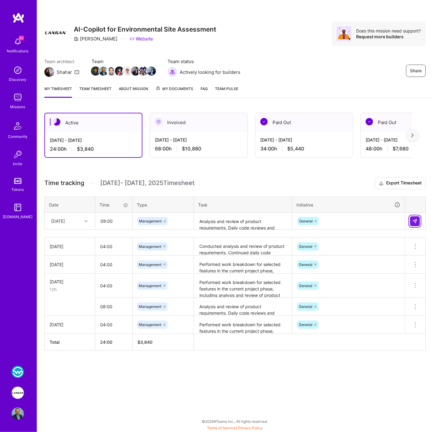
click at [413, 222] on button at bounding box center [415, 221] width 10 height 10
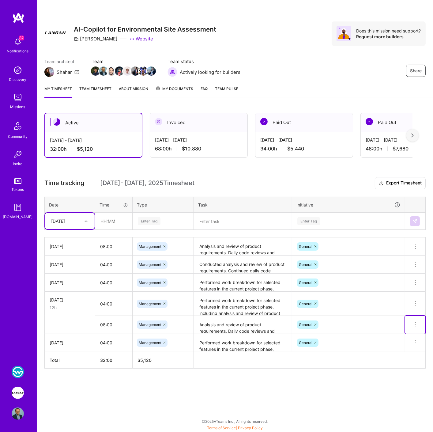
click at [414, 321] on icon at bounding box center [415, 324] width 7 height 7
click at [405, 334] on button "Delete row" at bounding box center [400, 335] width 32 height 15
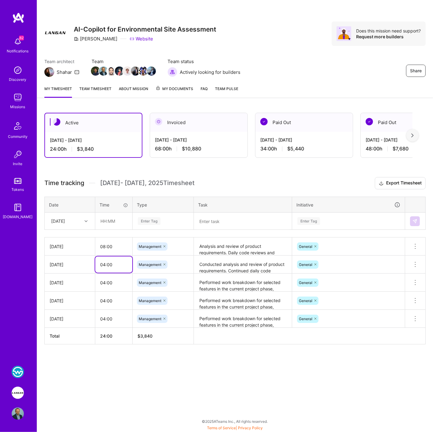
click at [104, 261] on input "04:00" at bounding box center [113, 264] width 37 height 16
type input "06:00"
click at [173, 172] on div "Active Sep 1 - Sep 15, 2025 24:00 h $3,840 Invoiced Aug 16 - Aug 31, 2025 68:00…" at bounding box center [235, 239] width 396 height 269
click at [65, 219] on div "Tue, Sep 9" at bounding box center [58, 221] width 14 height 6
drag, startPoint x: 64, startPoint y: 270, endPoint x: 86, endPoint y: 255, distance: 26.6
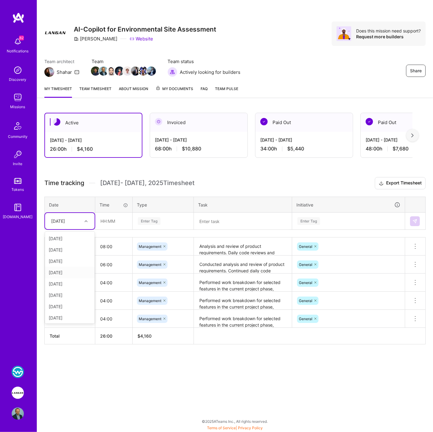
click at [64, 270] on div "[DATE]" at bounding box center [70, 272] width 50 height 11
click at [106, 220] on input "text" at bounding box center [114, 221] width 36 height 16
type input "12:00"
click at [200, 220] on textarea at bounding box center [243, 221] width 97 height 16
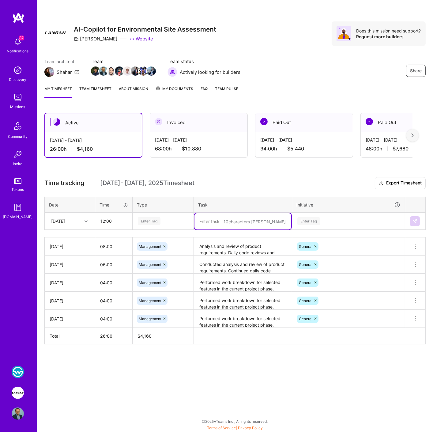
paste textarea "Completed a full backend architecture refactor of the ESA system, introducing a…"
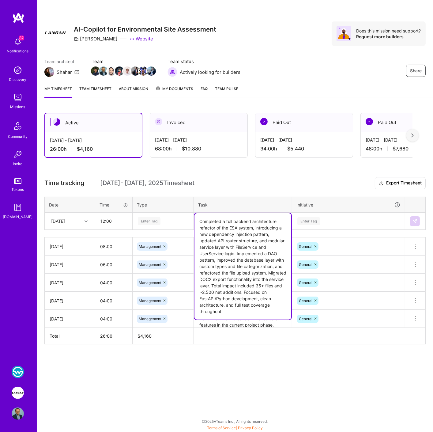
drag, startPoint x: 224, startPoint y: 219, endPoint x: 195, endPoint y: 221, distance: 28.8
click at [195, 221] on textarea "Completed a full backend architecture refactor of the ESA system, introducing a…" at bounding box center [243, 266] width 97 height 106
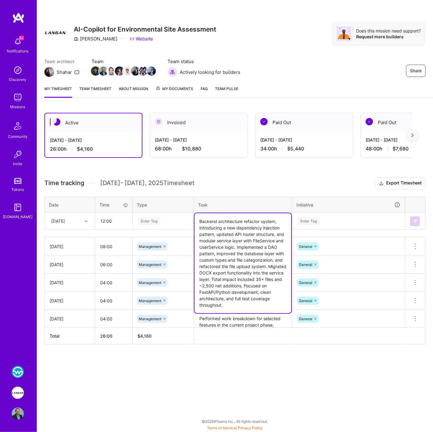
drag, startPoint x: 245, startPoint y: 239, endPoint x: 234, endPoint y: 245, distance: 12.3
click at [234, 245] on textarea "Backend architecture refactor system, introducing a new dependency injection pa…" at bounding box center [243, 263] width 97 height 100
click at [215, 246] on textarea "Backend architecture refactor system, introducing a new dependency injection pa…" at bounding box center [243, 263] width 97 height 100
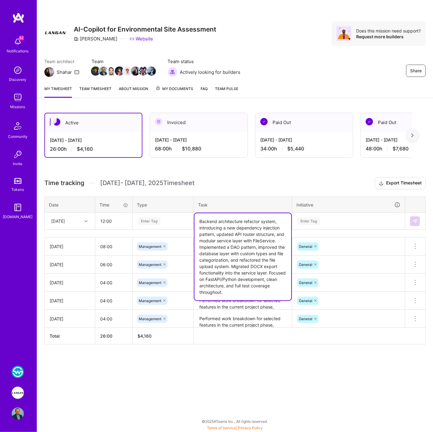
click at [147, 221] on div "Enter Tag" at bounding box center [149, 220] width 23 height 9
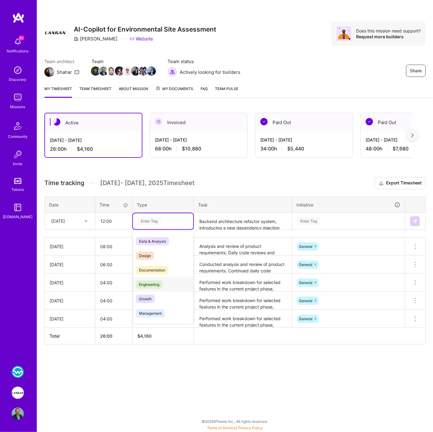
click at [156, 284] on span "Engineering" at bounding box center [149, 284] width 26 height 8
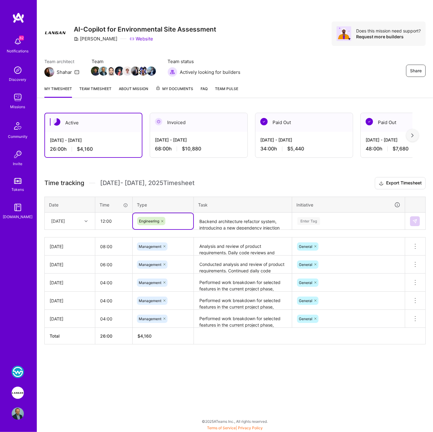
click at [305, 219] on div "Enter Tag" at bounding box center [308, 220] width 23 height 9
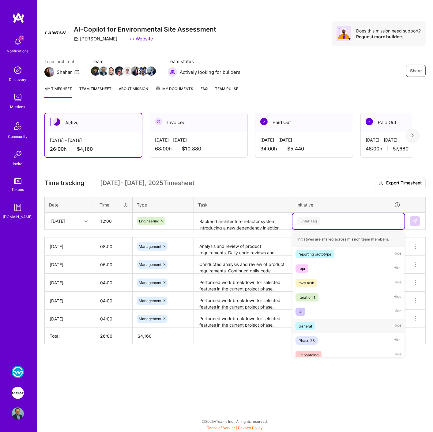
click at [313, 325] on span "General" at bounding box center [306, 326] width 20 height 8
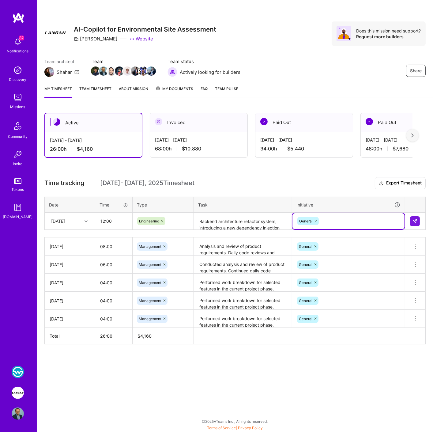
click at [203, 218] on textarea "Backend architecture refactor system, introducing a new dependency injection pa…" at bounding box center [243, 221] width 97 height 16
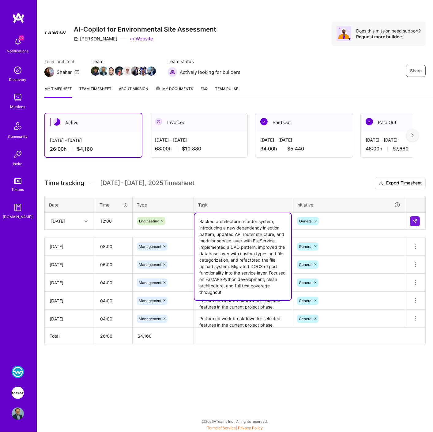
click at [235, 225] on textarea "Backed architecture refactor system, introducing a new dependency injection pat…" at bounding box center [243, 256] width 97 height 87
type textarea "Backed architecture refactor system, introducing a new dependency injection pat…"
click at [414, 220] on img at bounding box center [415, 221] width 5 height 5
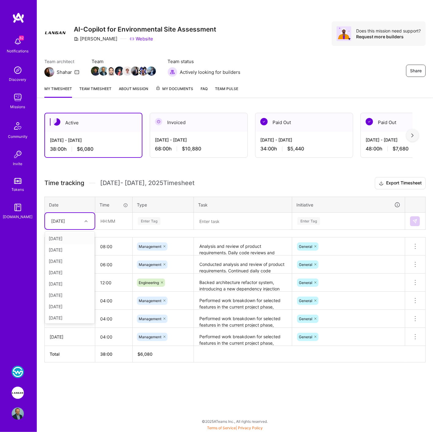
click at [75, 221] on div "[DATE]" at bounding box center [65, 221] width 34 height 10
click at [61, 270] on div "Fri, Sep 5" at bounding box center [70, 272] width 50 height 11
click at [107, 223] on input "text" at bounding box center [114, 221] width 36 height 16
type input "12:00"
click at [145, 223] on div "Enter Tag" at bounding box center [149, 220] width 23 height 9
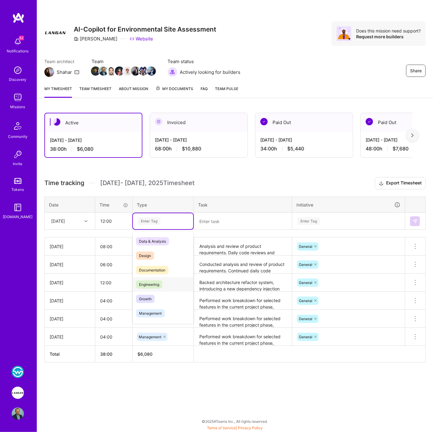
click at [147, 283] on span "Engineering" at bounding box center [149, 284] width 26 height 8
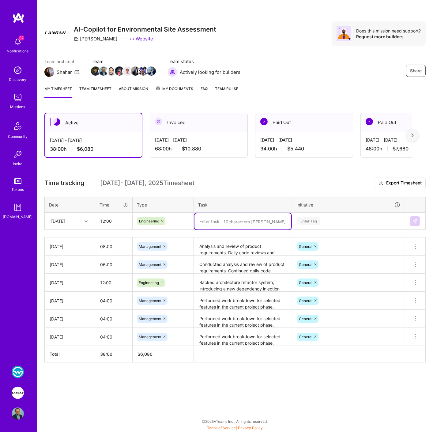
click at [205, 221] on textarea at bounding box center [243, 221] width 97 height 16
click at [227, 222] on textarea at bounding box center [243, 221] width 97 height 16
paste textarea "Backed architecture refactor system, introducing a new dependency injection pat…"
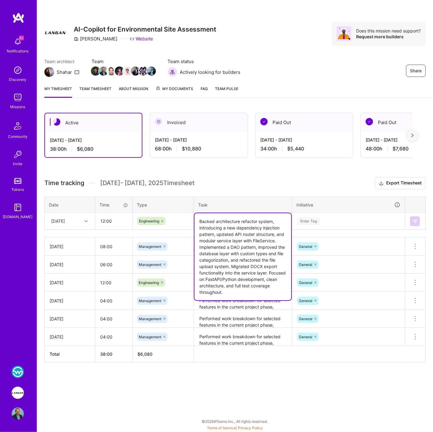
type textarea "Backed architecture refactor system, introducing a new dependency injection pat…"
click at [307, 218] on div "Enter Tag" at bounding box center [308, 220] width 23 height 9
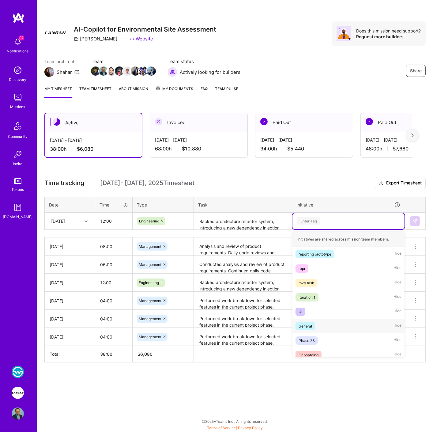
click at [312, 322] on span "General" at bounding box center [306, 326] width 20 height 8
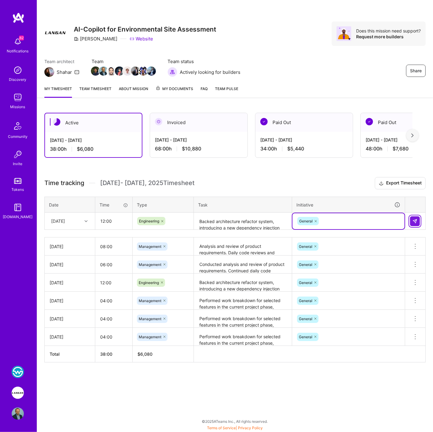
click at [414, 220] on img at bounding box center [415, 221] width 5 height 5
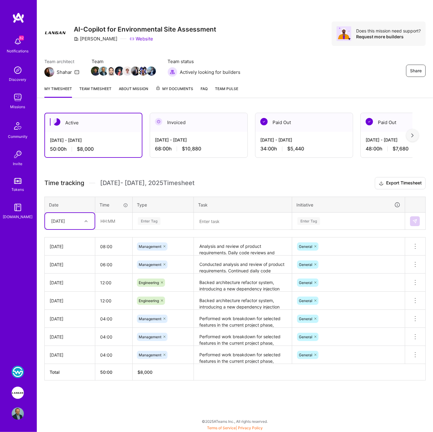
click at [77, 221] on div "Fri, Sep 5" at bounding box center [65, 221] width 34 height 10
click at [62, 285] on div "Sat, Sep 6" at bounding box center [70, 283] width 50 height 11
click at [101, 222] on input "text" at bounding box center [114, 221] width 36 height 16
type input "12:00"
click at [138, 221] on div "Enter Tag" at bounding box center [149, 220] width 23 height 9
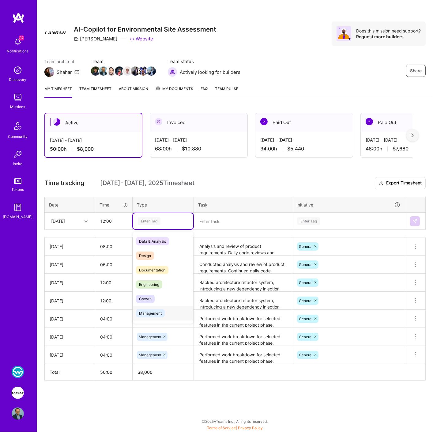
click at [151, 312] on span "Management" at bounding box center [150, 313] width 29 height 8
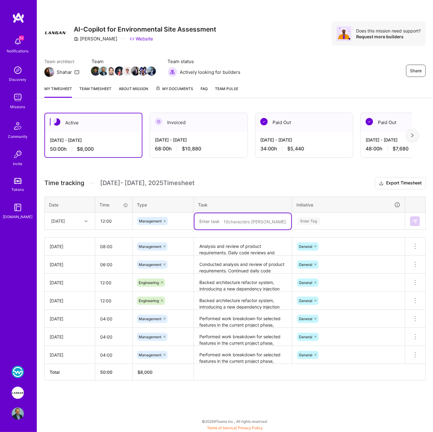
click at [215, 221] on textarea at bounding box center [243, 221] width 97 height 16
paste textarea "Backed architecture refactor system, introducing a new dependency injection pat…"
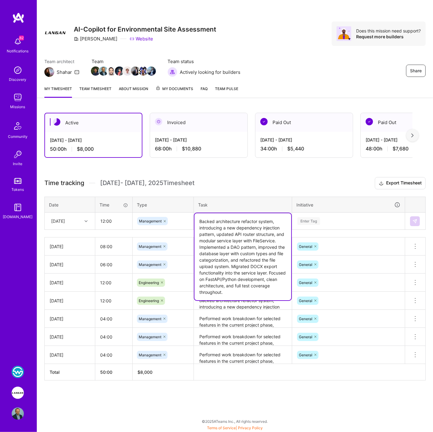
type textarea "Backed architecture refactor system, introducing a new dependency injection pat…"
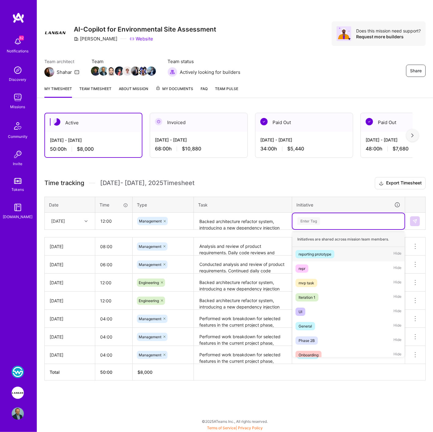
click at [314, 219] on div "Enter Tag" at bounding box center [308, 220] width 23 height 9
click at [303, 322] on span "General" at bounding box center [306, 326] width 20 height 8
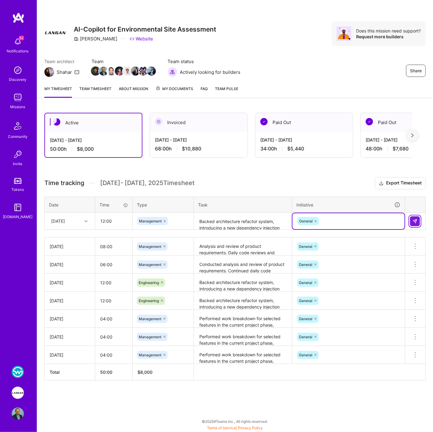
click at [418, 220] on button at bounding box center [415, 221] width 10 height 10
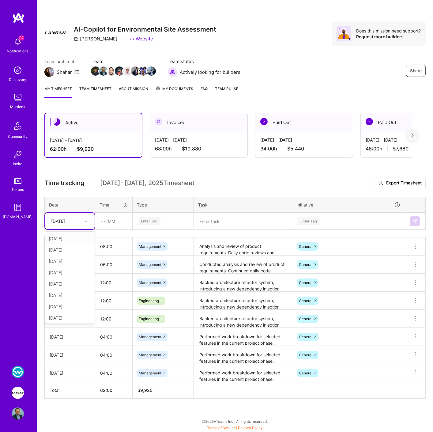
click at [61, 221] on div "Sat, Sep 6" at bounding box center [58, 221] width 14 height 6
click at [57, 296] on div "Sun, Sep 7" at bounding box center [70, 294] width 50 height 11
click at [114, 216] on input "text" at bounding box center [114, 221] width 36 height 16
type input "12:00"
click at [145, 222] on div "Enter Tag" at bounding box center [149, 220] width 23 height 9
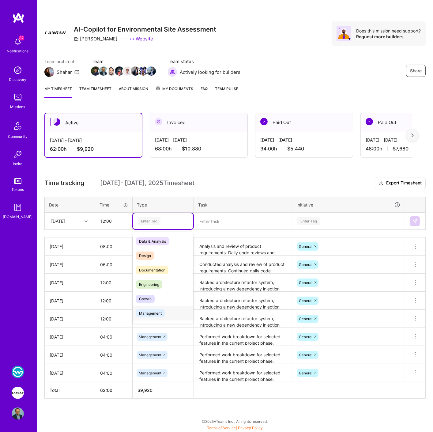
click at [152, 311] on span "Management" at bounding box center [150, 313] width 29 height 8
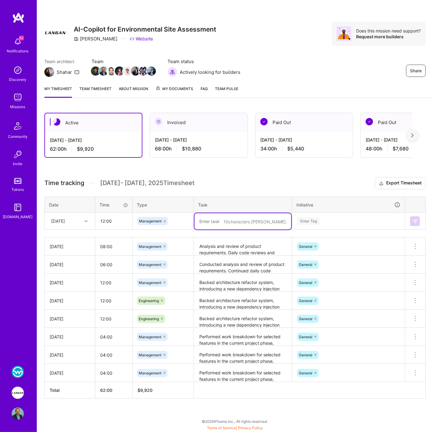
click at [206, 221] on textarea at bounding box center [243, 221] width 97 height 16
paste textarea "Backed architecture refactor system, introducing a new dependency injection pat…"
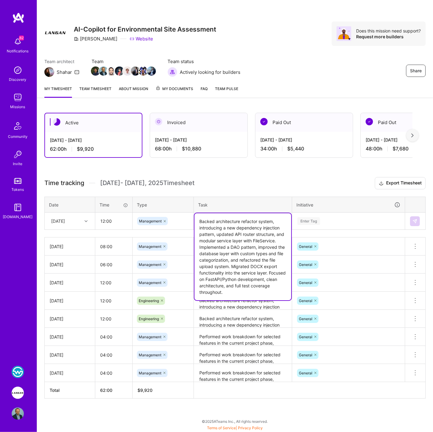
type textarea "Backed architecture refactor system, introducing a new dependency injection pat…"
click at [307, 216] on div "Enter Tag" at bounding box center [308, 220] width 23 height 9
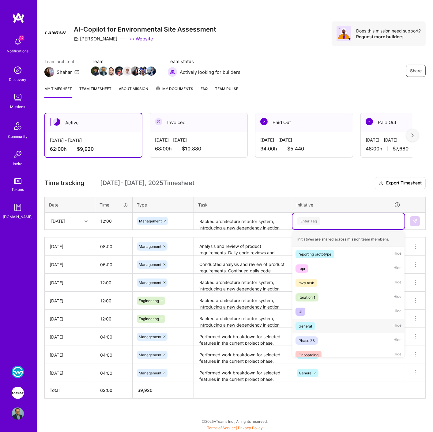
click at [307, 325] on div "General" at bounding box center [305, 326] width 13 height 6
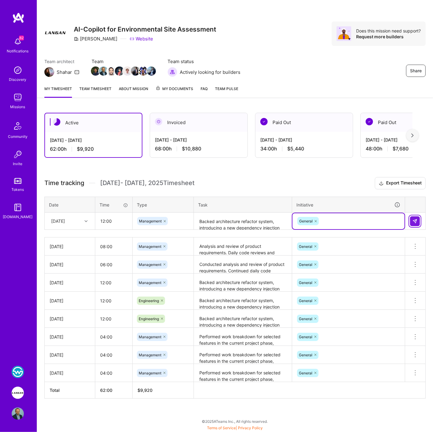
click at [418, 218] on button at bounding box center [415, 221] width 10 height 10
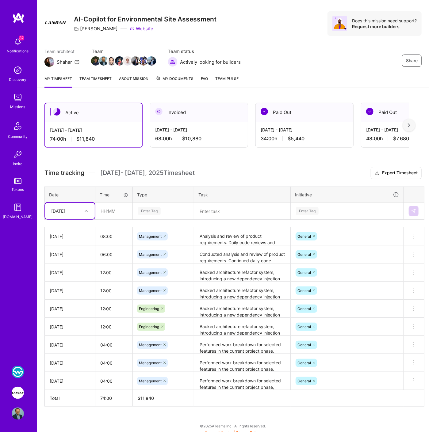
scroll to position [12, 0]
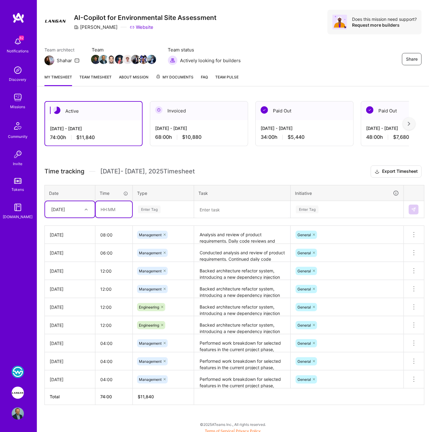
click at [112, 211] on input "text" at bounding box center [114, 209] width 36 height 16
type input "06:00"
click at [207, 210] on textarea at bounding box center [242, 210] width 95 height 16
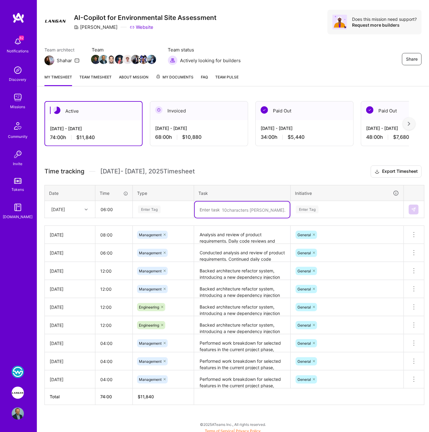
paste textarea "Implemented a new user management layer with authentication, additional user fi…"
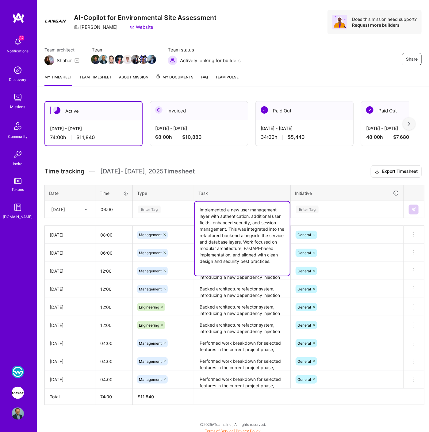
click at [156, 207] on div "Enter Tag" at bounding box center [149, 209] width 23 height 9
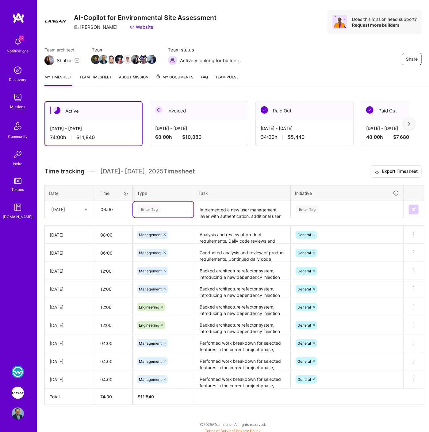
click at [156, 207] on div "Enter Tag" at bounding box center [149, 209] width 23 height 9
click at [155, 206] on div "Enter Tag" at bounding box center [149, 209] width 23 height 9
click at [149, 271] on span "Engineering" at bounding box center [149, 273] width 26 height 8
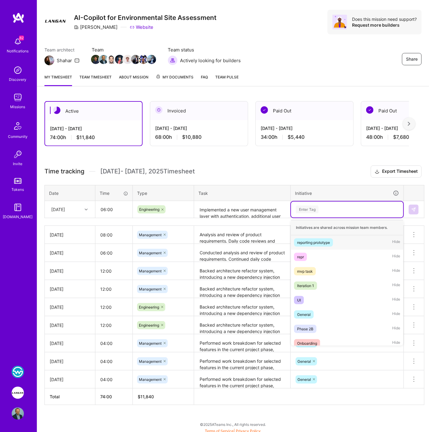
click at [302, 210] on div "Enter Tag" at bounding box center [307, 209] width 23 height 9
click at [306, 315] on div "General" at bounding box center [303, 314] width 13 height 6
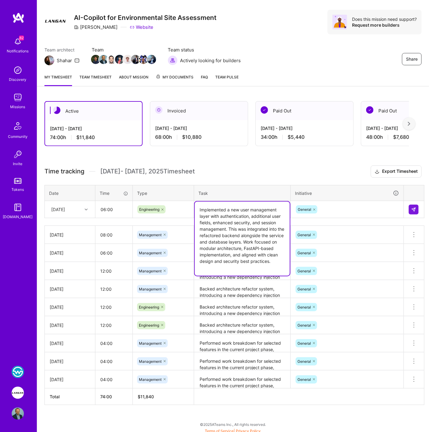
drag, startPoint x: 232, startPoint y: 208, endPoint x: 200, endPoint y: 208, distance: 32.2
click at [200, 208] on textarea "Implemented a new user management layer with authentication, additional user fi…" at bounding box center [242, 239] width 95 height 74
drag, startPoint x: 213, startPoint y: 209, endPoint x: 191, endPoint y: 206, distance: 21.6
click at [191, 206] on tr "Sun, Sep 7 06:00 Engineering New user management layer with authentication, add…" at bounding box center [234, 209] width 379 height 17
click at [209, 220] on textarea "User management layer with authentication, additional user fields, enhanced sec…" at bounding box center [242, 239] width 95 height 74
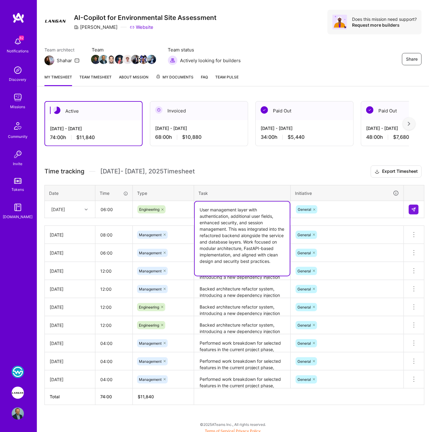
click at [209, 220] on textarea "User management layer with authentication, additional user fields, enhanced sec…" at bounding box center [242, 239] width 95 height 74
drag, startPoint x: 229, startPoint y: 228, endPoint x: 259, endPoint y: 241, distance: 33.2
click at [259, 241] on textarea "User management layer with authentication, additional user fields, proper secur…" at bounding box center [242, 239] width 95 height 74
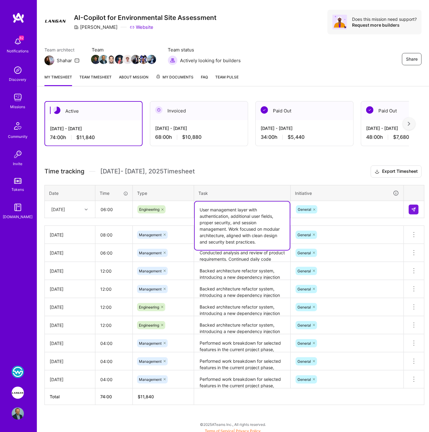
click at [257, 241] on textarea "User management layer with authentication, additional user fields, proper secur…" at bounding box center [242, 226] width 95 height 48
type textarea "User management layer with authentication, additional user fields, proper secur…"
click at [241, 174] on h3 "Time tracking Sep 1 - Sep 15 , 2025 Timesheet Export Timesheet" at bounding box center [232, 171] width 377 height 12
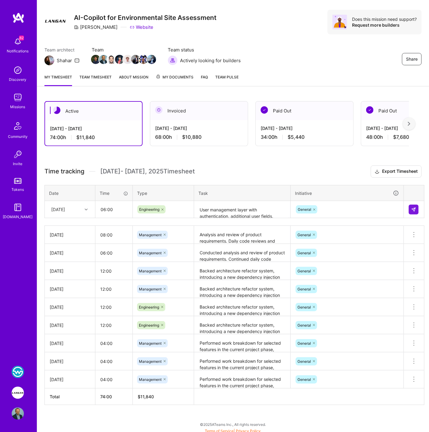
click at [235, 212] on textarea "User management layer with authentication, additional user fields, proper secur…" at bounding box center [242, 210] width 95 height 16
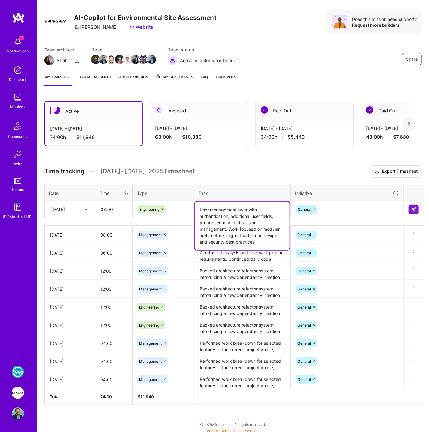
click at [65, 207] on div "Sun, Sep 7" at bounding box center [58, 209] width 14 height 6
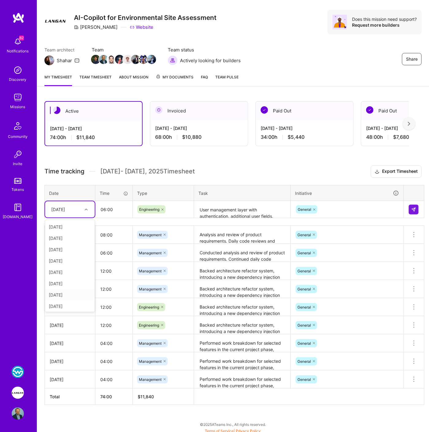
click at [61, 294] on div "Mon, Sep 8" at bounding box center [70, 294] width 50 height 11
click at [411, 207] on img at bounding box center [413, 209] width 5 height 5
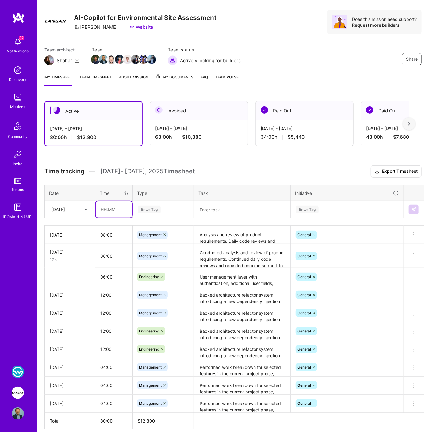
click at [108, 207] on input "text" at bounding box center [114, 209] width 36 height 16
type input "02:00"
click at [209, 206] on textarea at bounding box center [242, 210] width 95 height 16
paste textarea "User management layer with authentication, additional user fields, proper secur…"
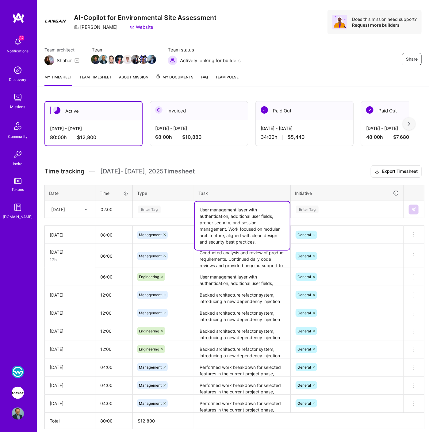
type textarea "User management layer with authentication, additional user fields, proper secur…"
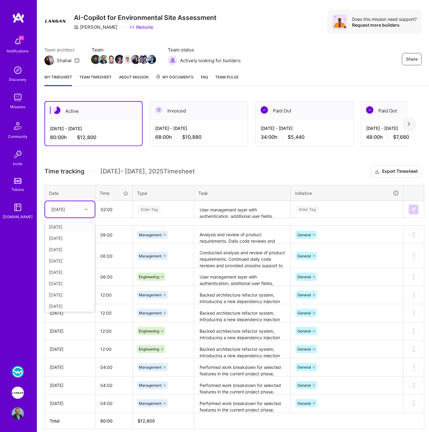
click at [65, 208] on div "Mon, Sep 8" at bounding box center [58, 209] width 14 height 6
click at [61, 305] on div "Tue, Sep 9" at bounding box center [70, 306] width 50 height 11
click at [141, 208] on div "Enter Tag" at bounding box center [149, 209] width 23 height 9
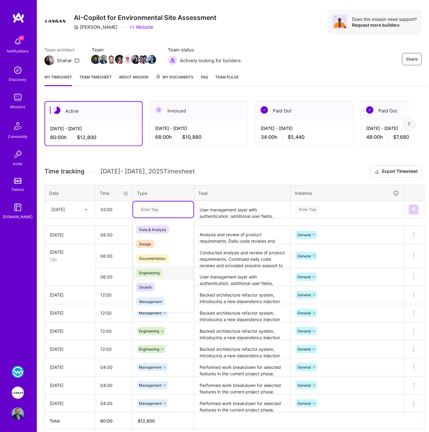
click at [145, 271] on span "Engineering" at bounding box center [149, 273] width 26 height 8
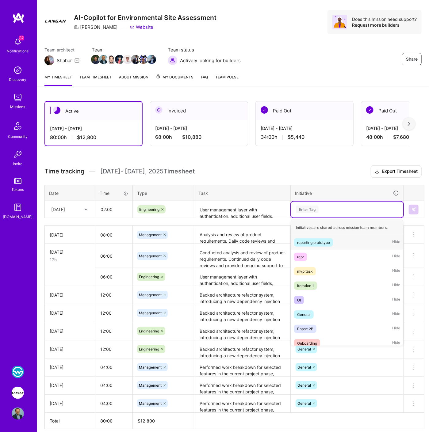
click at [303, 206] on div "Enter Tag" at bounding box center [307, 209] width 23 height 9
click at [305, 313] on div "General" at bounding box center [303, 314] width 13 height 6
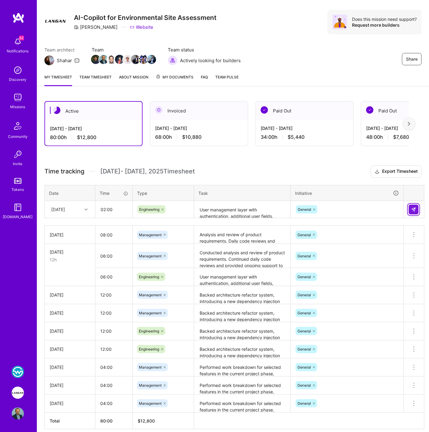
click at [416, 208] on button at bounding box center [413, 210] width 10 height 10
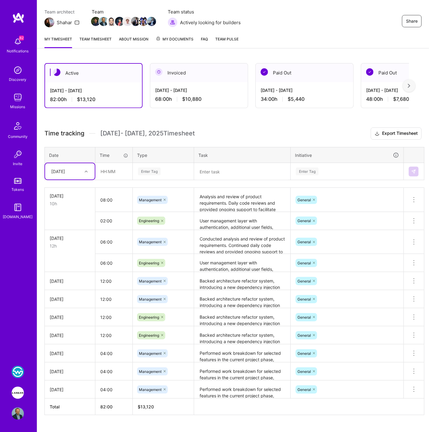
scroll to position [60, 0]
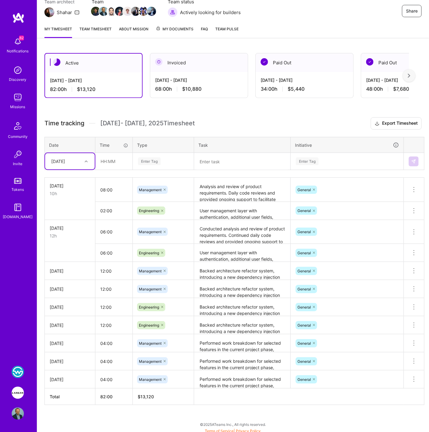
click at [173, 287] on div "Management" at bounding box center [163, 289] width 52 height 8
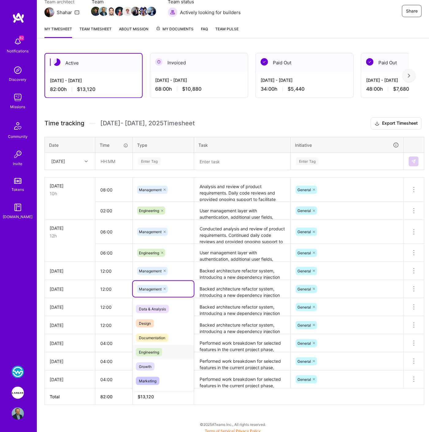
click at [158, 348] on span "Engineering" at bounding box center [149, 352] width 26 height 8
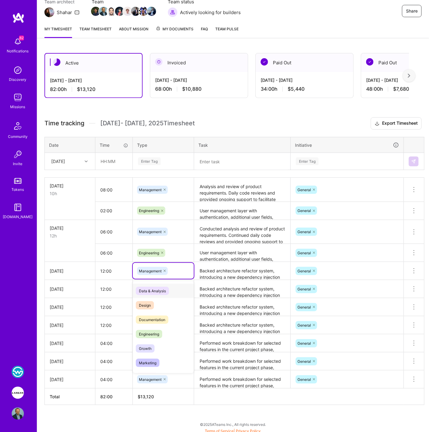
click at [178, 267] on div "Management" at bounding box center [163, 271] width 52 height 8
click at [161, 330] on span "Engineering" at bounding box center [149, 334] width 26 height 8
click at [217, 109] on div "Active Sep 1 - Sep 15, 2025 82:00 h $13,120 Invoiced Aug 16 - Aug 31, 2025 68:0…" at bounding box center [233, 240] width 392 height 389
